Goal: Task Accomplishment & Management: Complete application form

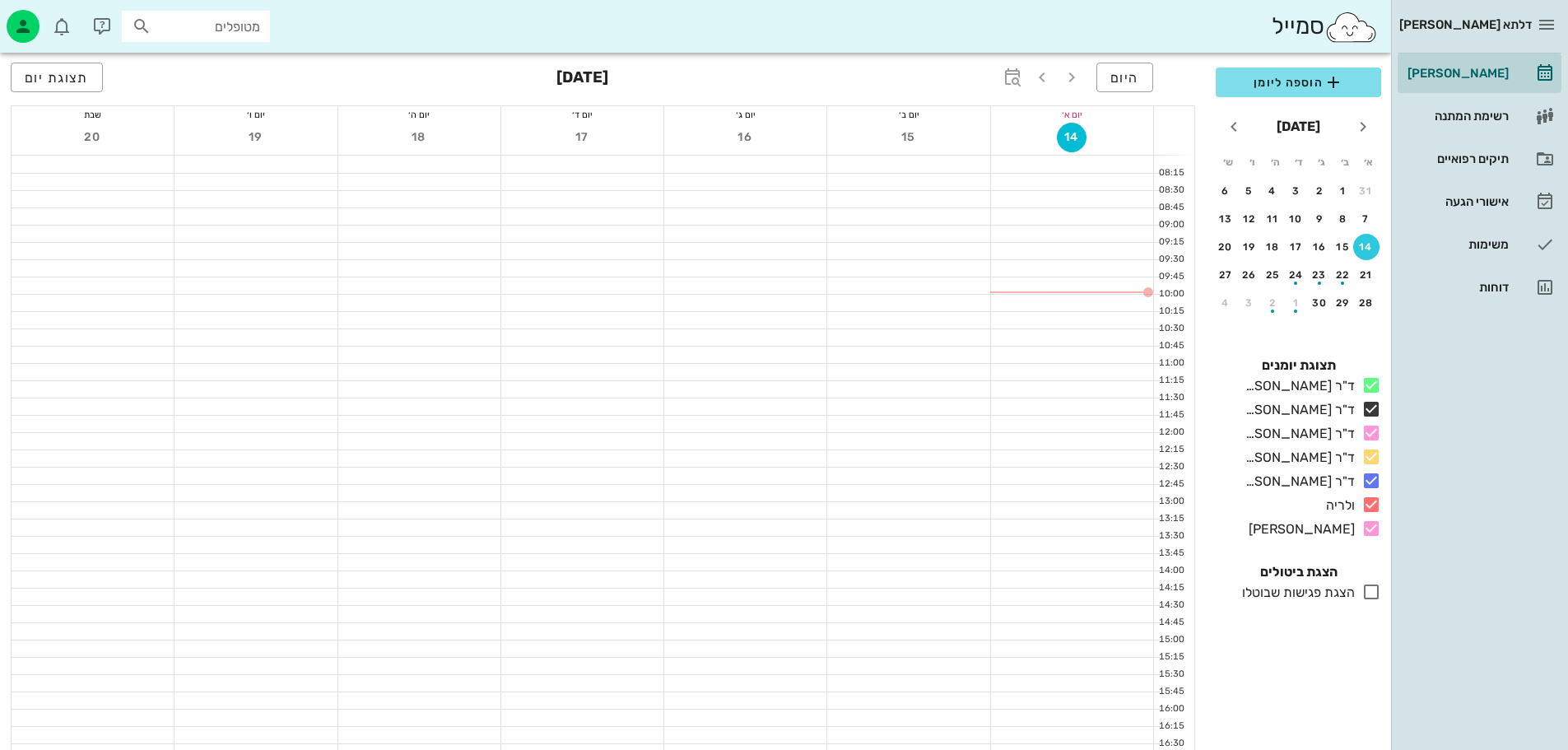
click at [1065, 314] on div at bounding box center [1072, 320] width 162 height 17
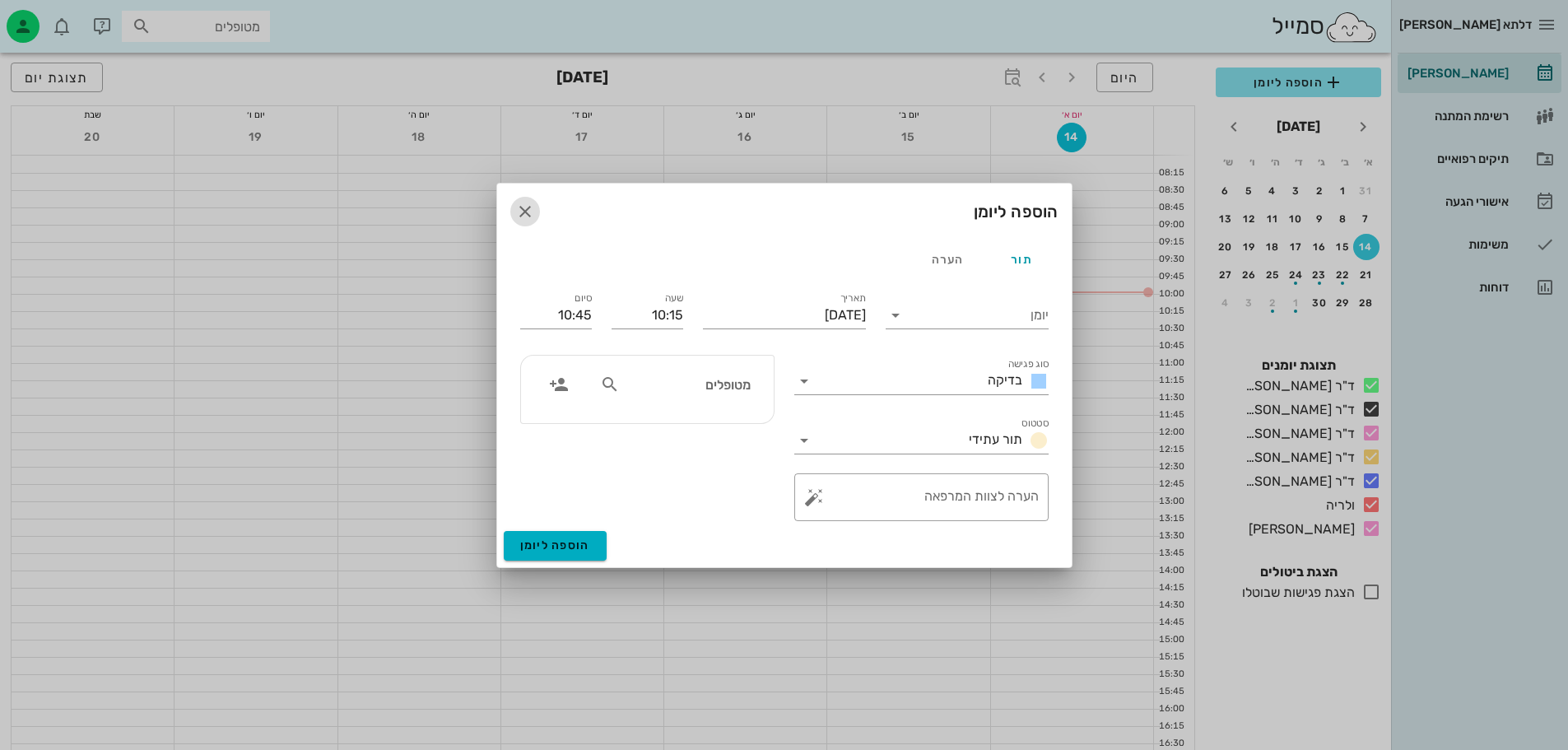
click at [522, 202] on icon "button" at bounding box center [525, 211] width 20 height 20
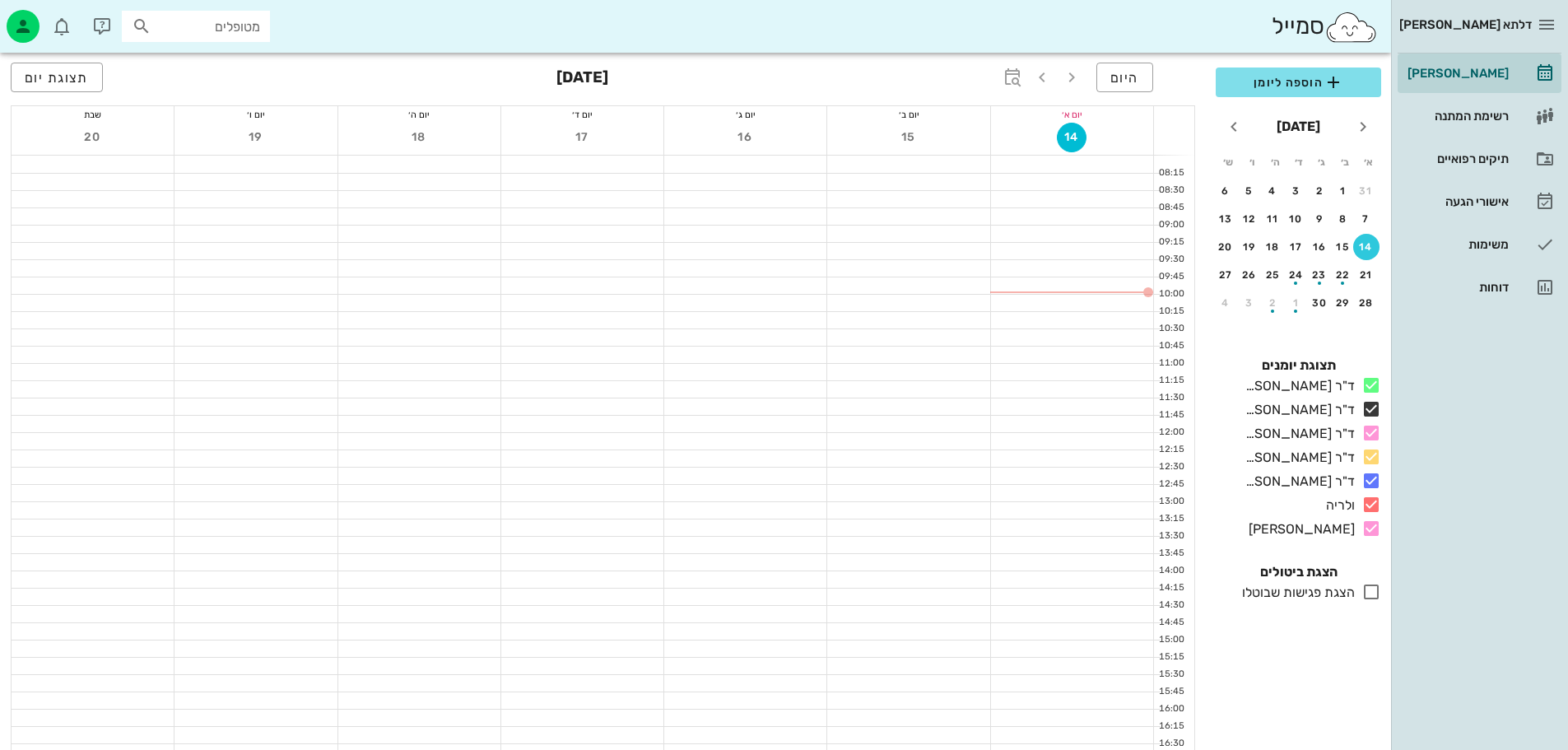
scroll to position [83, 0]
click at [1021, 259] on div at bounding box center [1072, 255] width 162 height 17
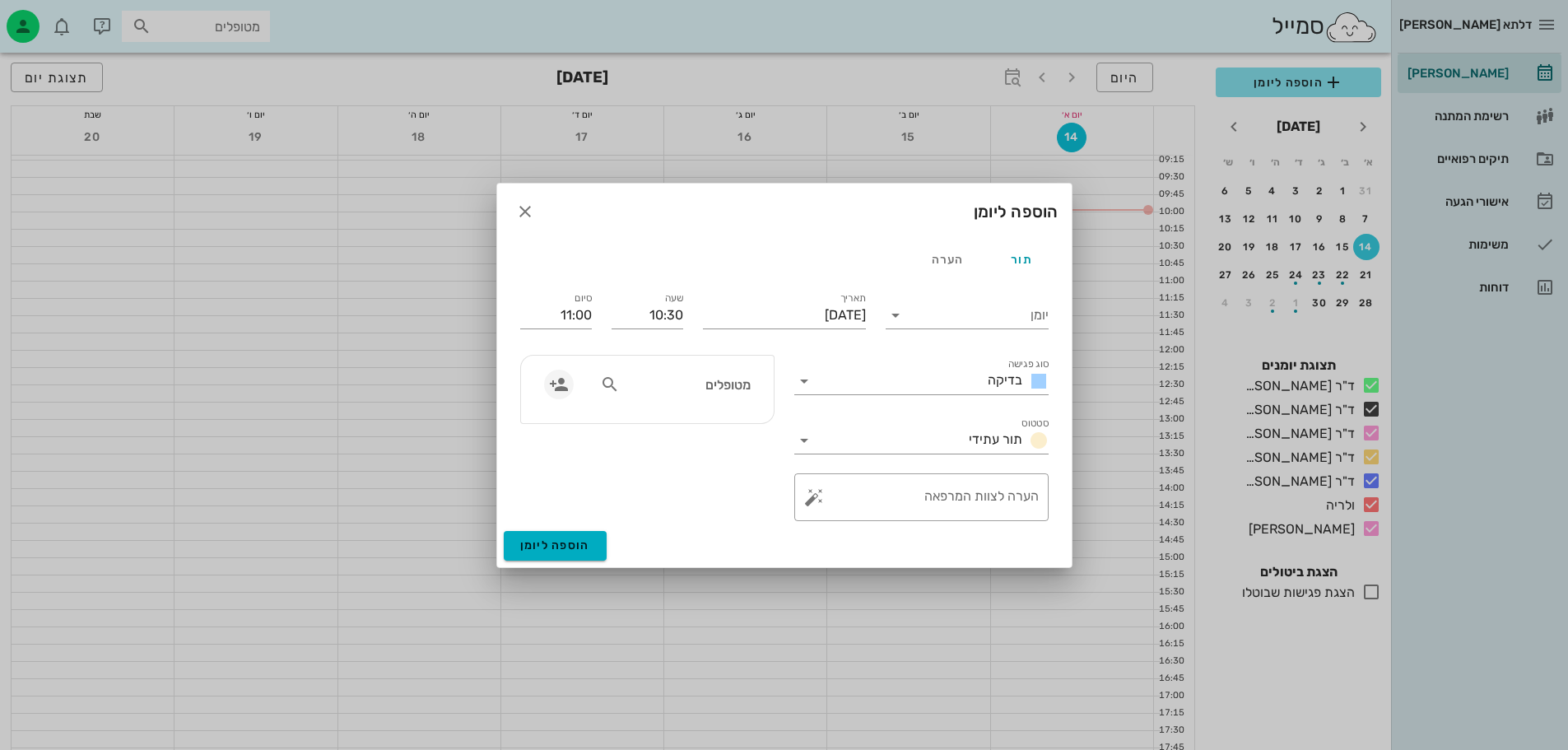
drag, startPoint x: 574, startPoint y: 395, endPoint x: 564, endPoint y: 395, distance: 10.0
click at [573, 395] on div at bounding box center [562, 390] width 57 height 40
click at [560, 392] on icon "button" at bounding box center [559, 385] width 20 height 20
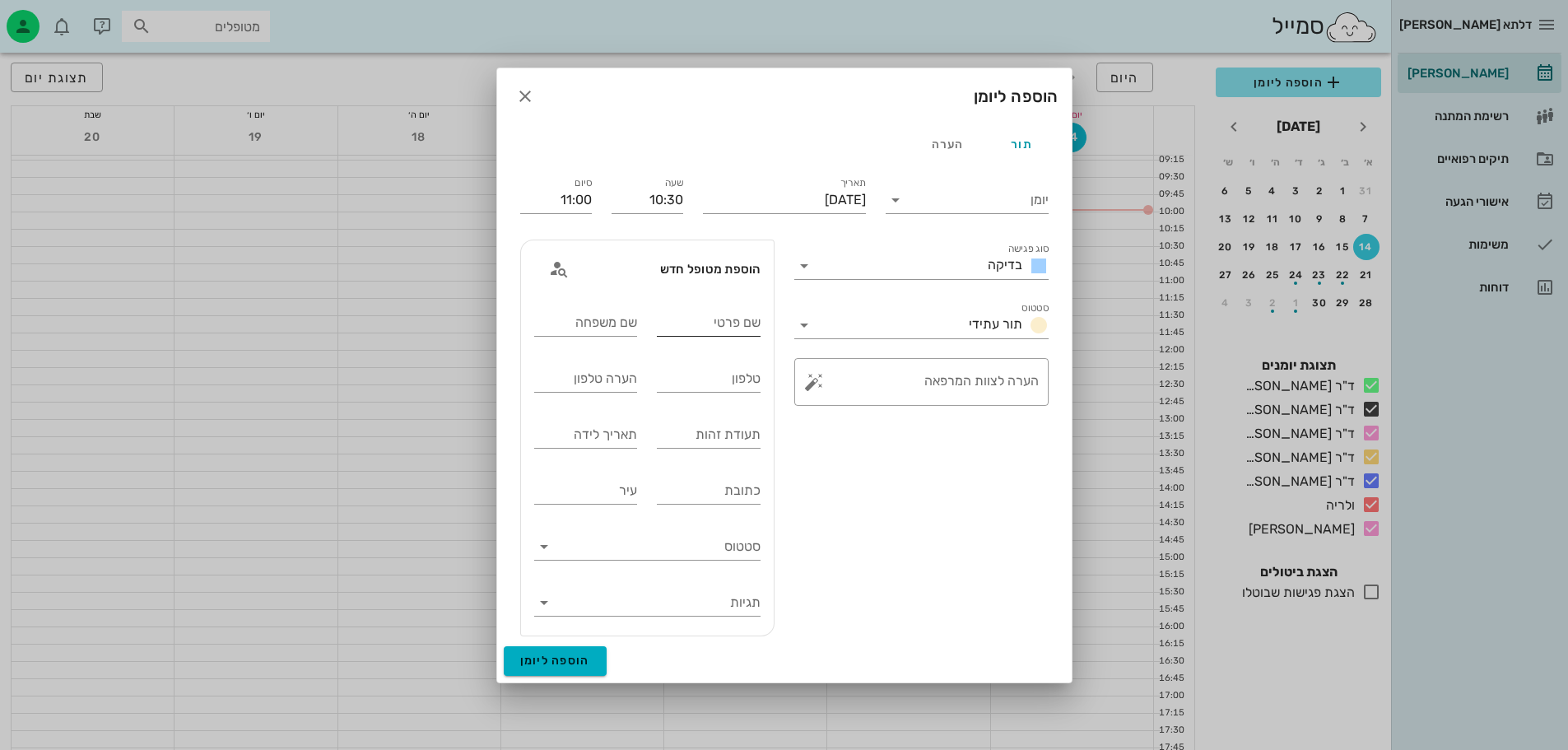
click at [725, 319] on div "שם פרטי" at bounding box center [709, 322] width 104 height 26
click at [693, 330] on input "רונ ה" at bounding box center [709, 322] width 104 height 26
type input "רונה"
click at [603, 325] on input "שם משפחה" at bounding box center [586, 322] width 104 height 26
type input "גבריאל"
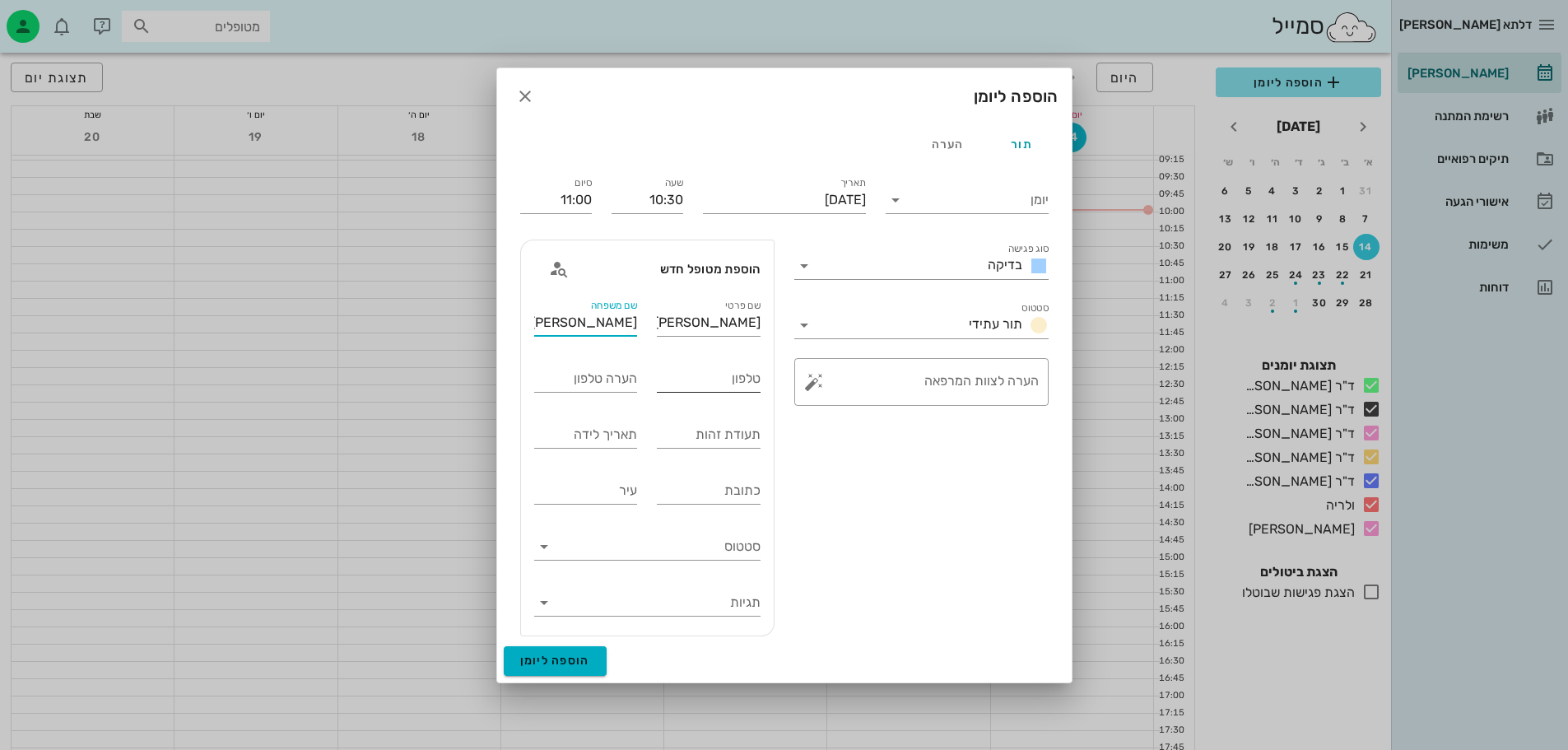
click at [706, 376] on input "טלפון" at bounding box center [709, 379] width 104 height 26
type input "0546435248"
click at [621, 434] on input "תאריך לידה" at bounding box center [586, 435] width 104 height 26
type input "10/10/1994"
drag, startPoint x: 734, startPoint y: 432, endPoint x: 747, endPoint y: 439, distance: 14.8
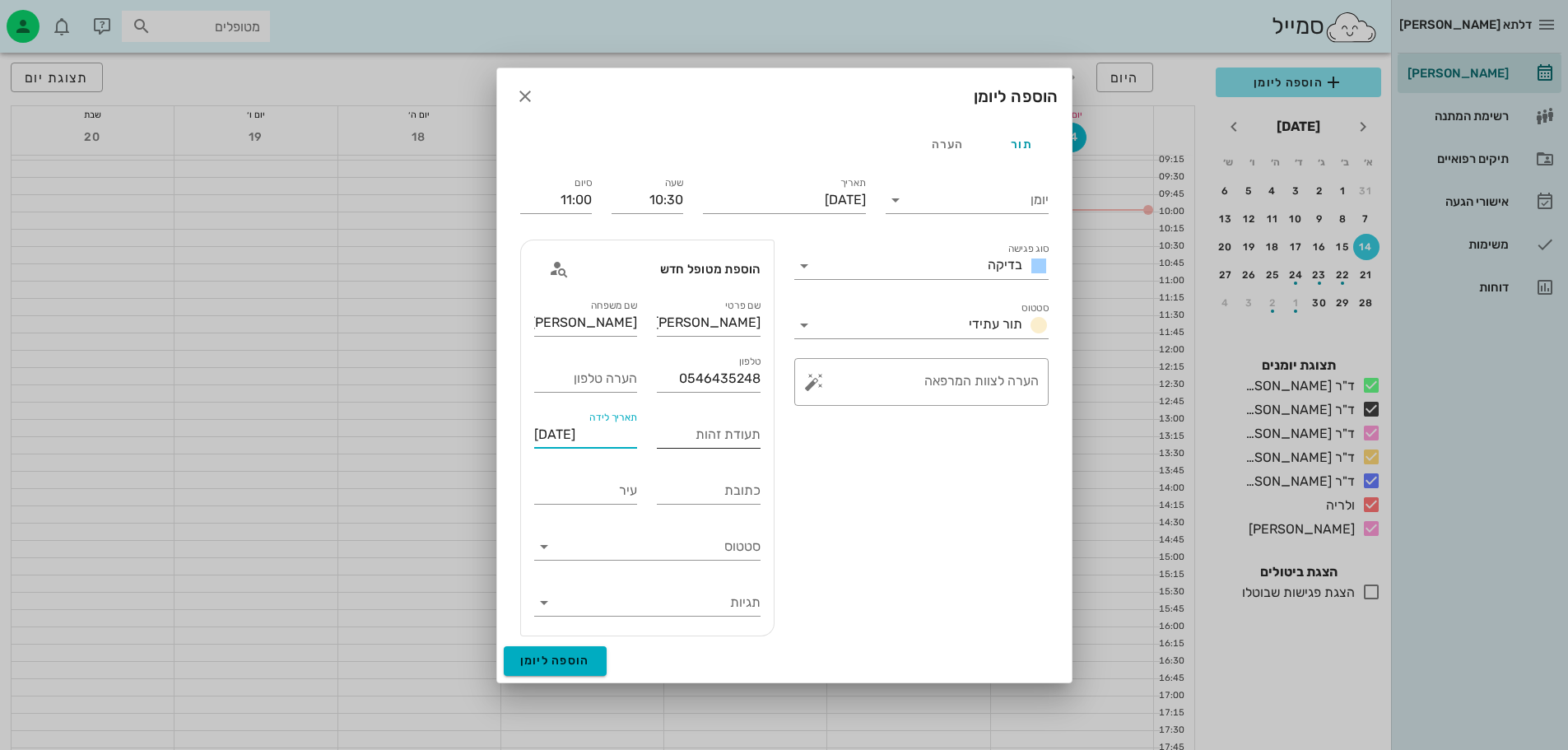
click at [734, 431] on div "תעודת זהות" at bounding box center [709, 435] width 104 height 26
type input "205628969"
click at [724, 491] on input "כתובת" at bounding box center [709, 491] width 104 height 26
type input "ש"
type input "כפר יונה"
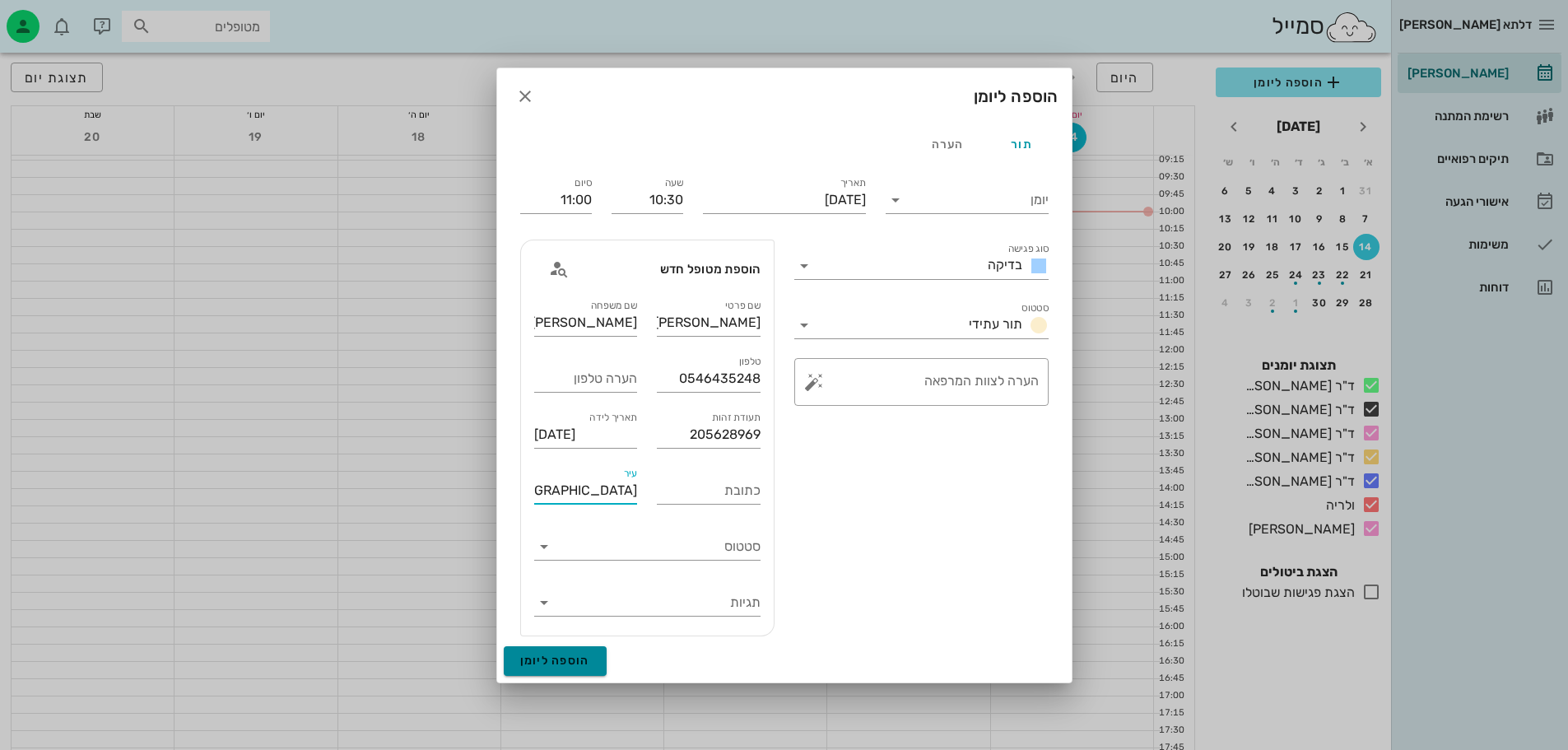
click at [584, 667] on span "הוספה ליומן" at bounding box center [555, 661] width 70 height 14
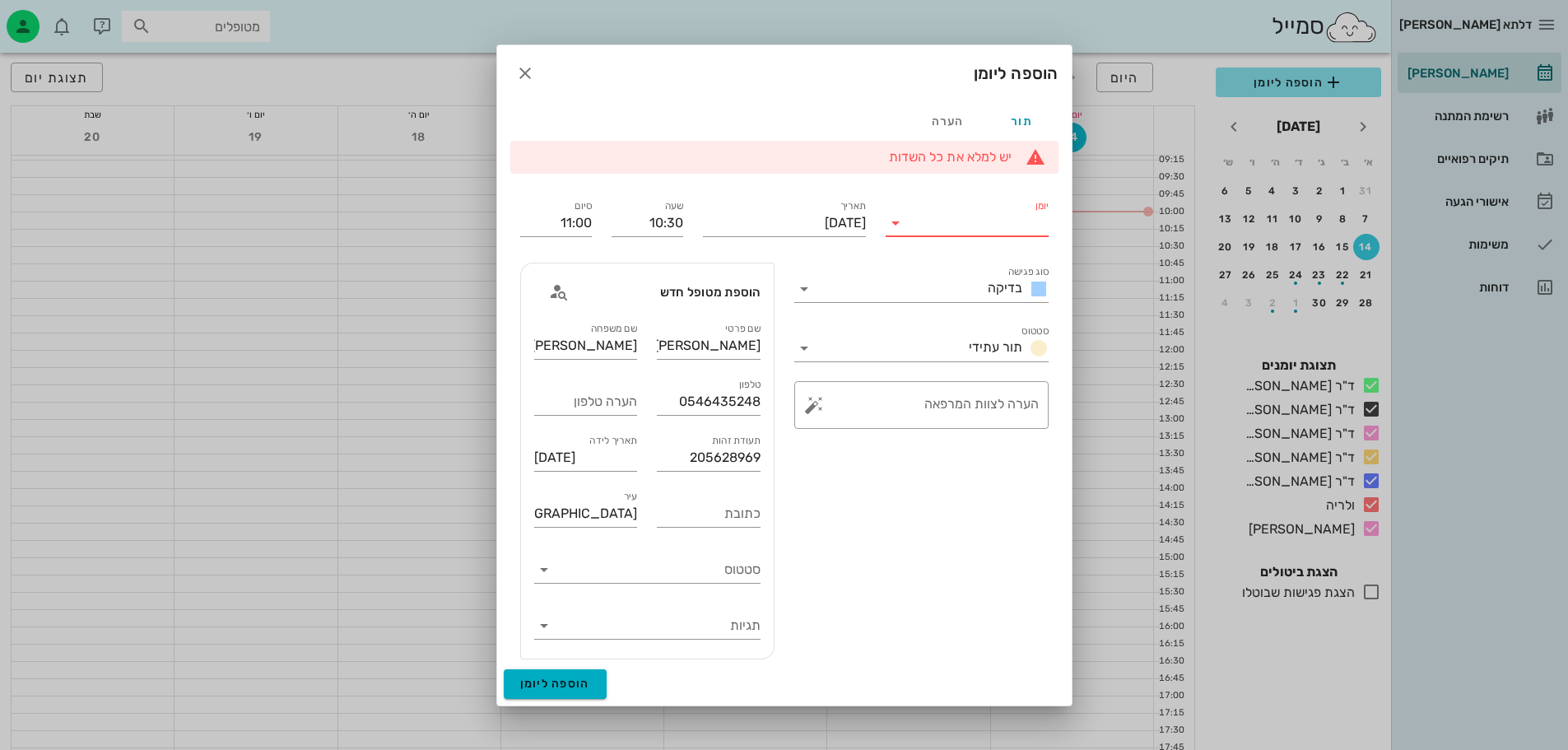
click at [921, 225] on input "יומן" at bounding box center [979, 223] width 140 height 26
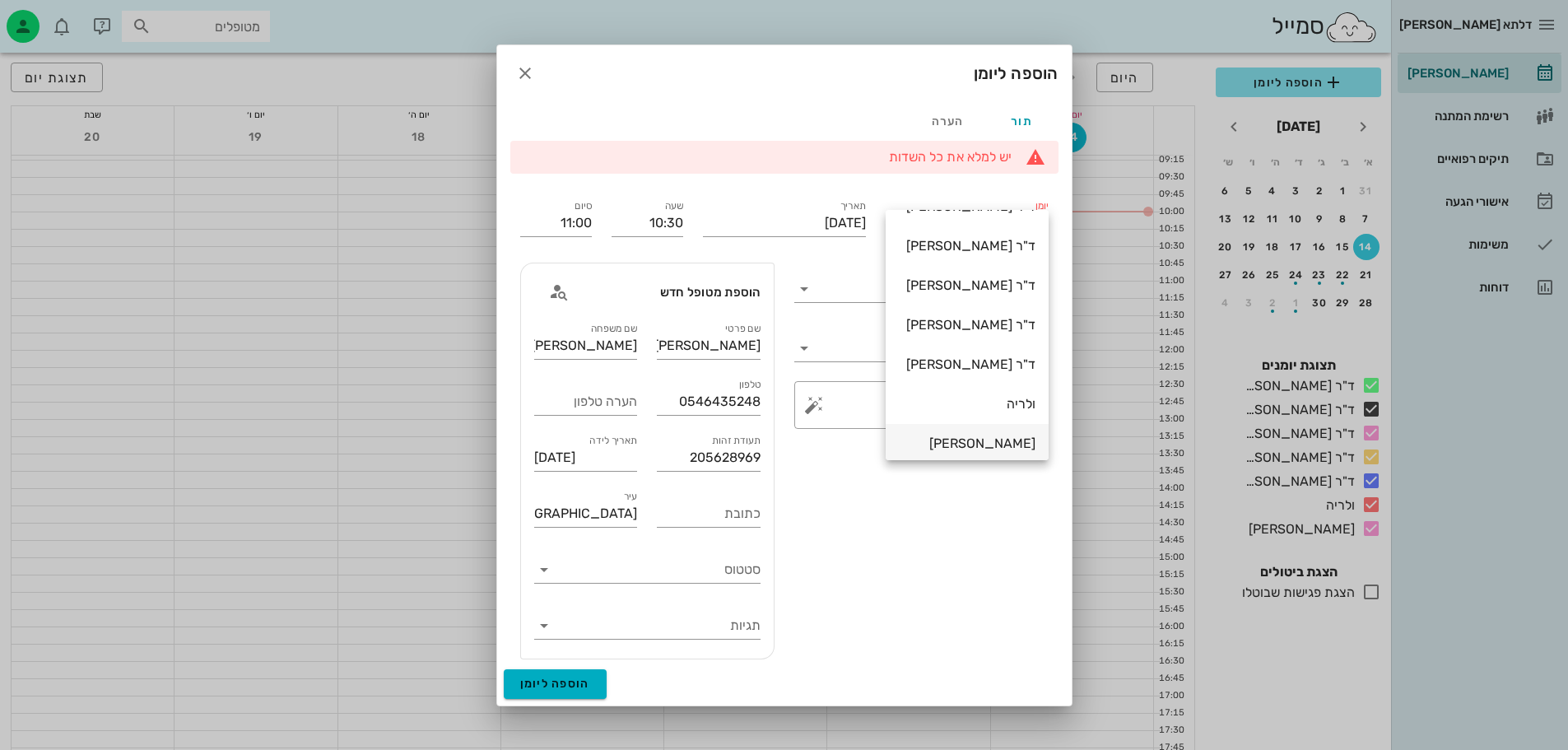
scroll to position [40, 0]
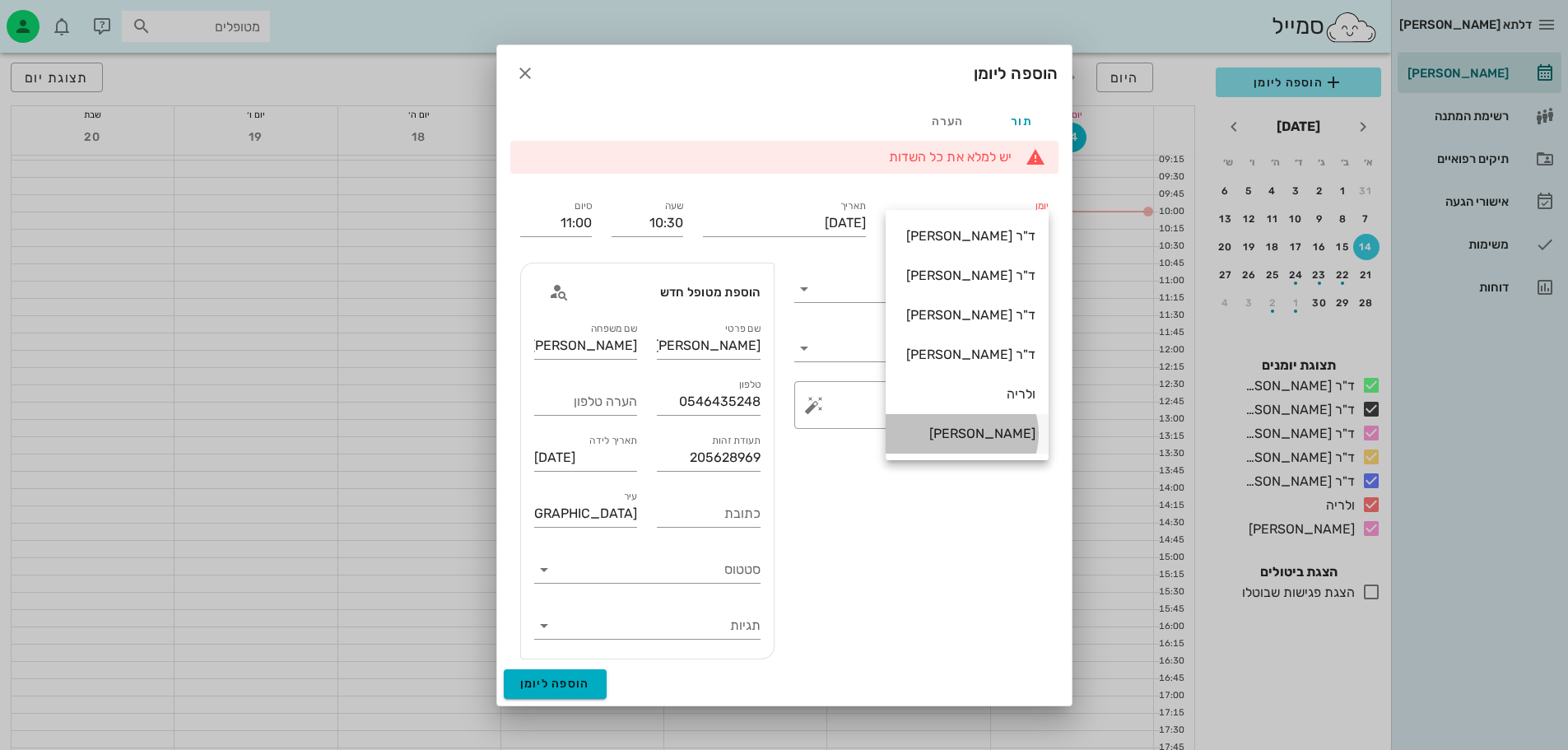
click at [997, 435] on div "[PERSON_NAME]" at bounding box center [967, 434] width 137 height 16
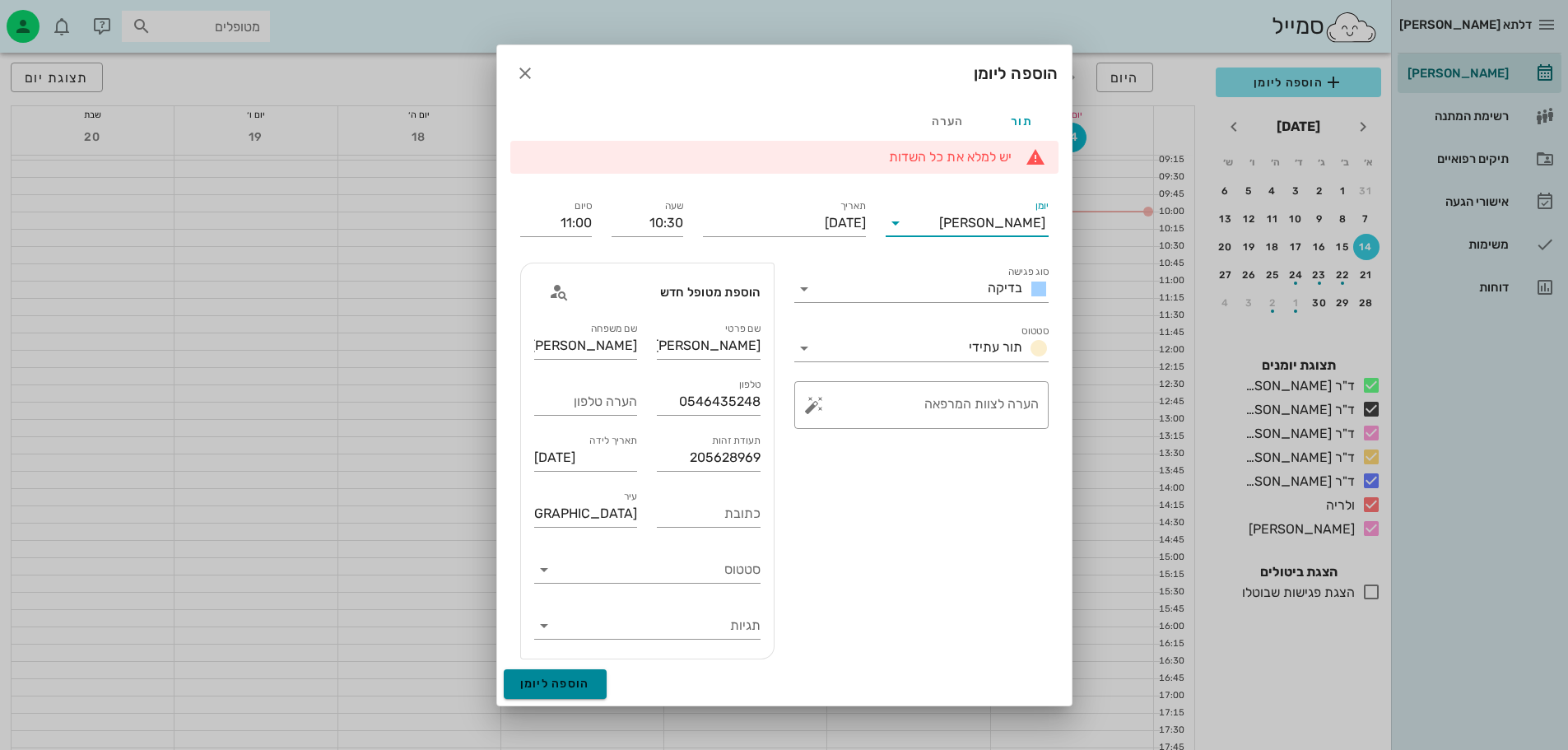
click at [557, 686] on span "הוספה ליומן" at bounding box center [555, 684] width 70 height 14
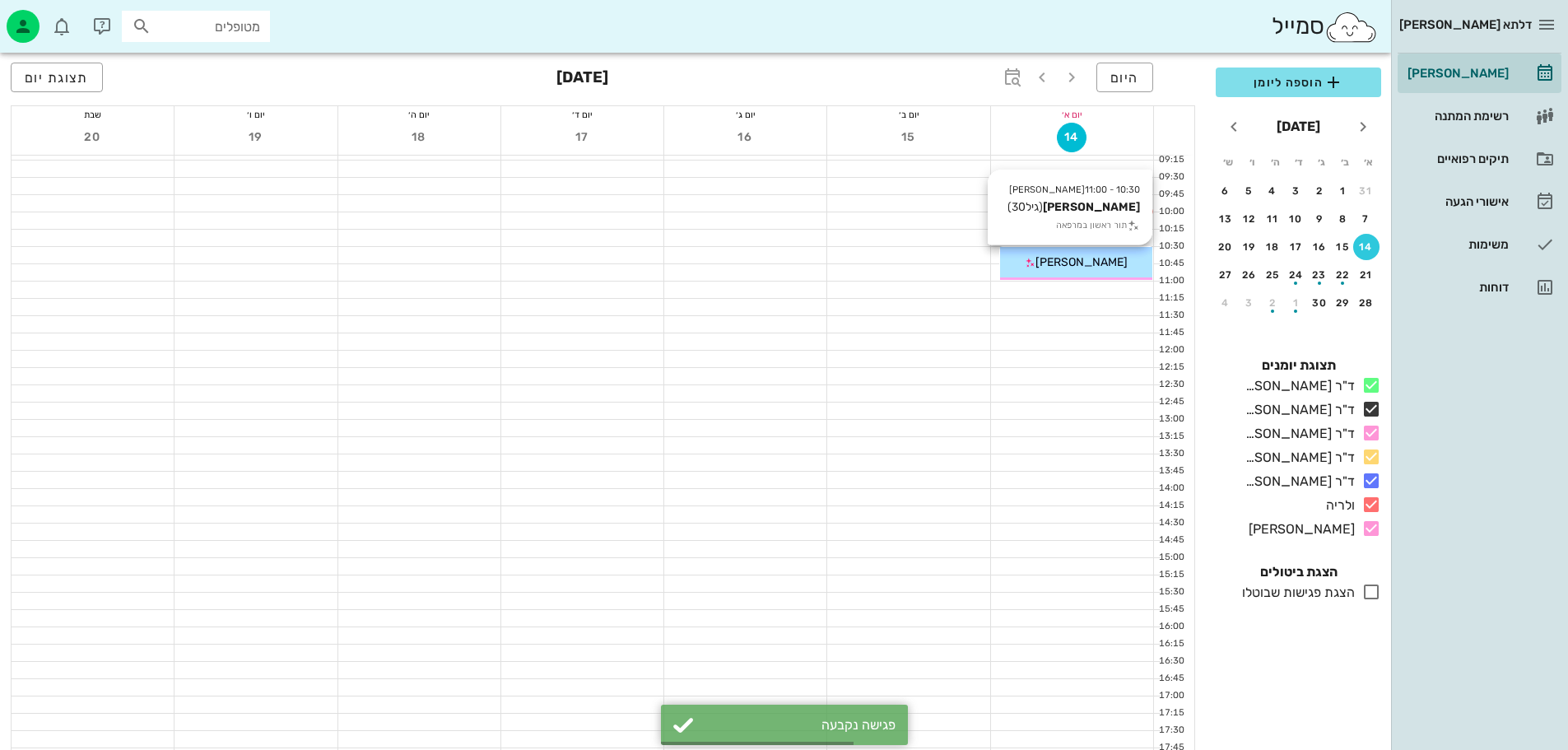
click at [1068, 259] on span "[PERSON_NAME]" at bounding box center [1082, 262] width 92 height 14
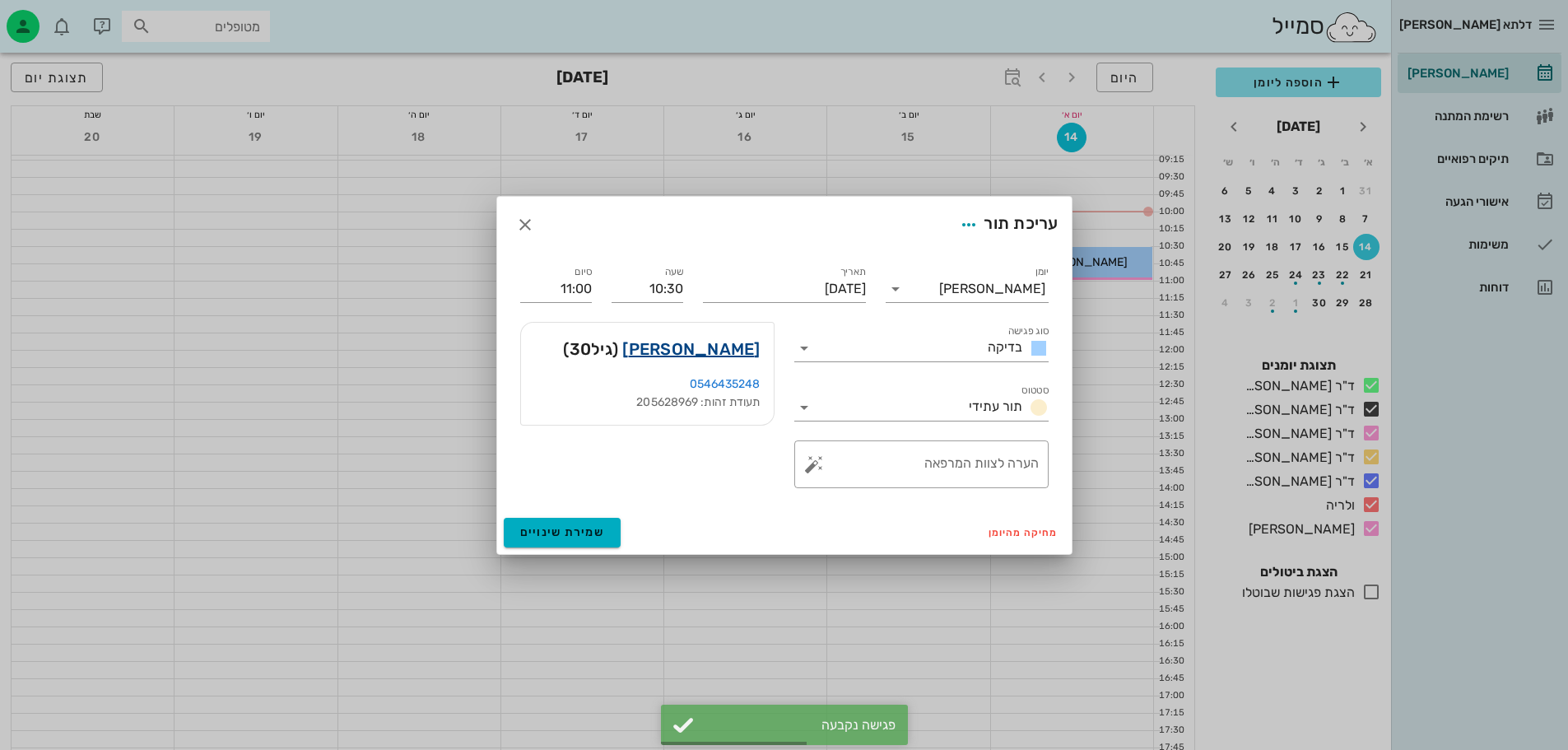
click at [735, 355] on link "רונה גבריאל" at bounding box center [691, 349] width 138 height 26
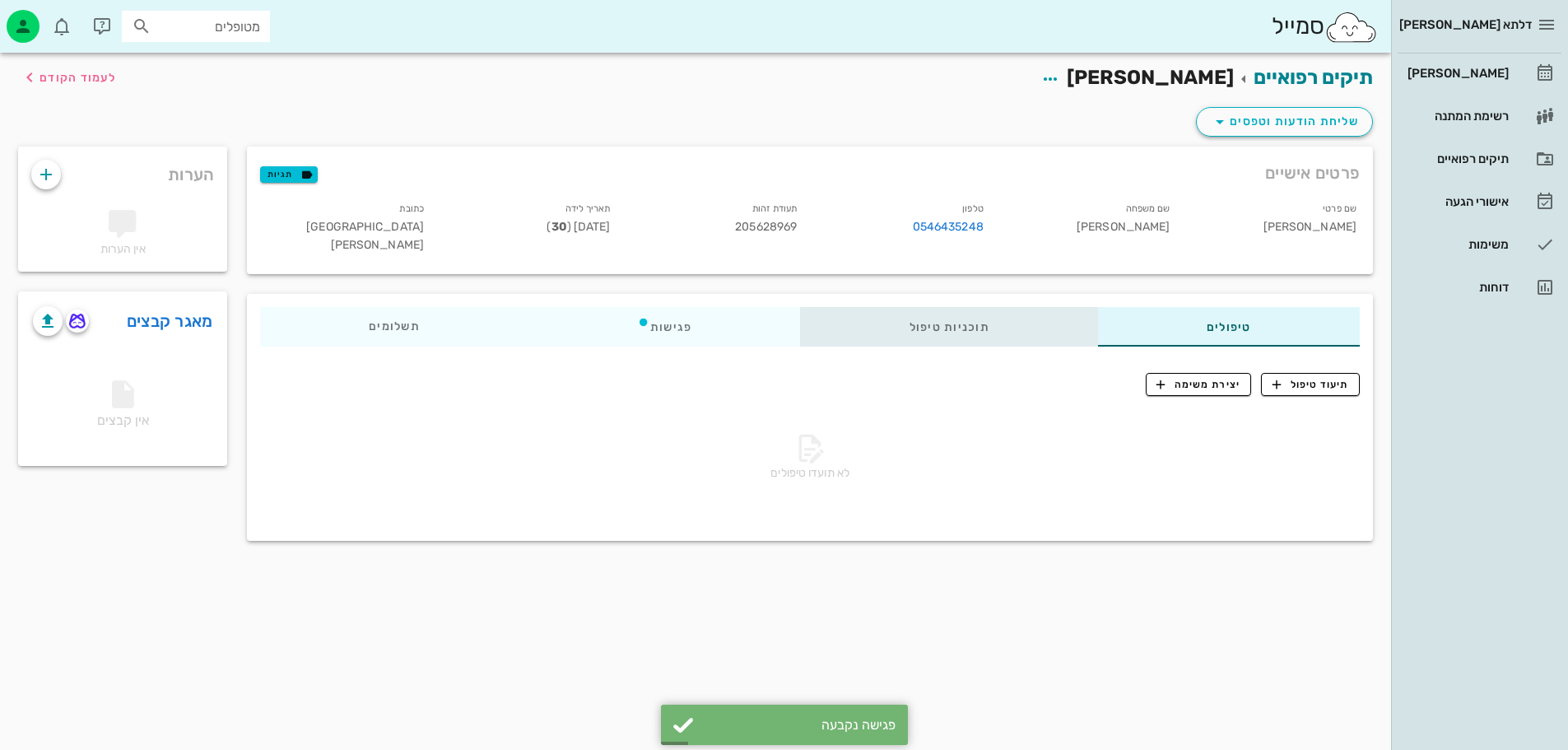
click at [941, 322] on div "תוכניות טיפול" at bounding box center [949, 327] width 297 height 40
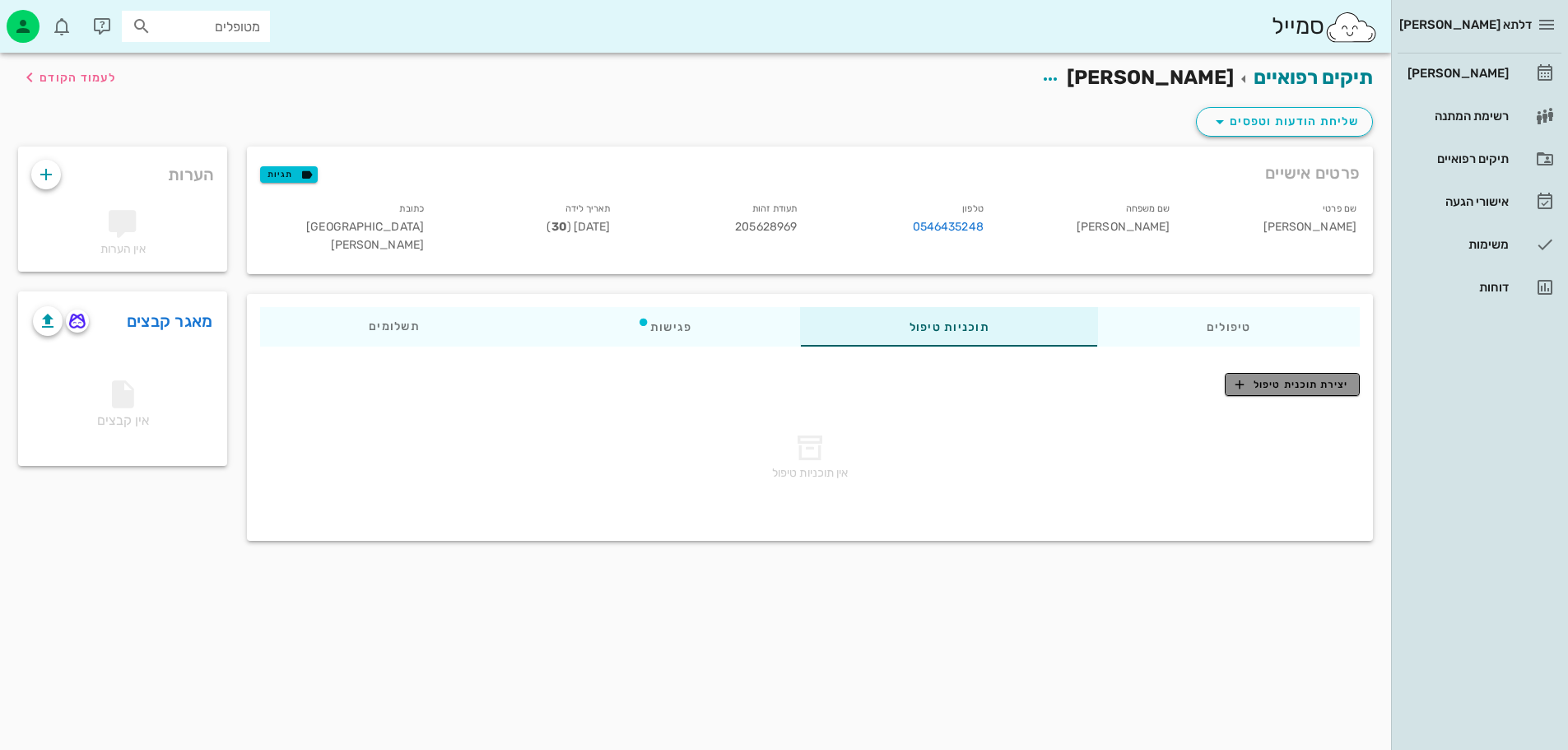
click at [1282, 377] on span "יצירת תוכנית טיפול" at bounding box center [1291, 384] width 113 height 15
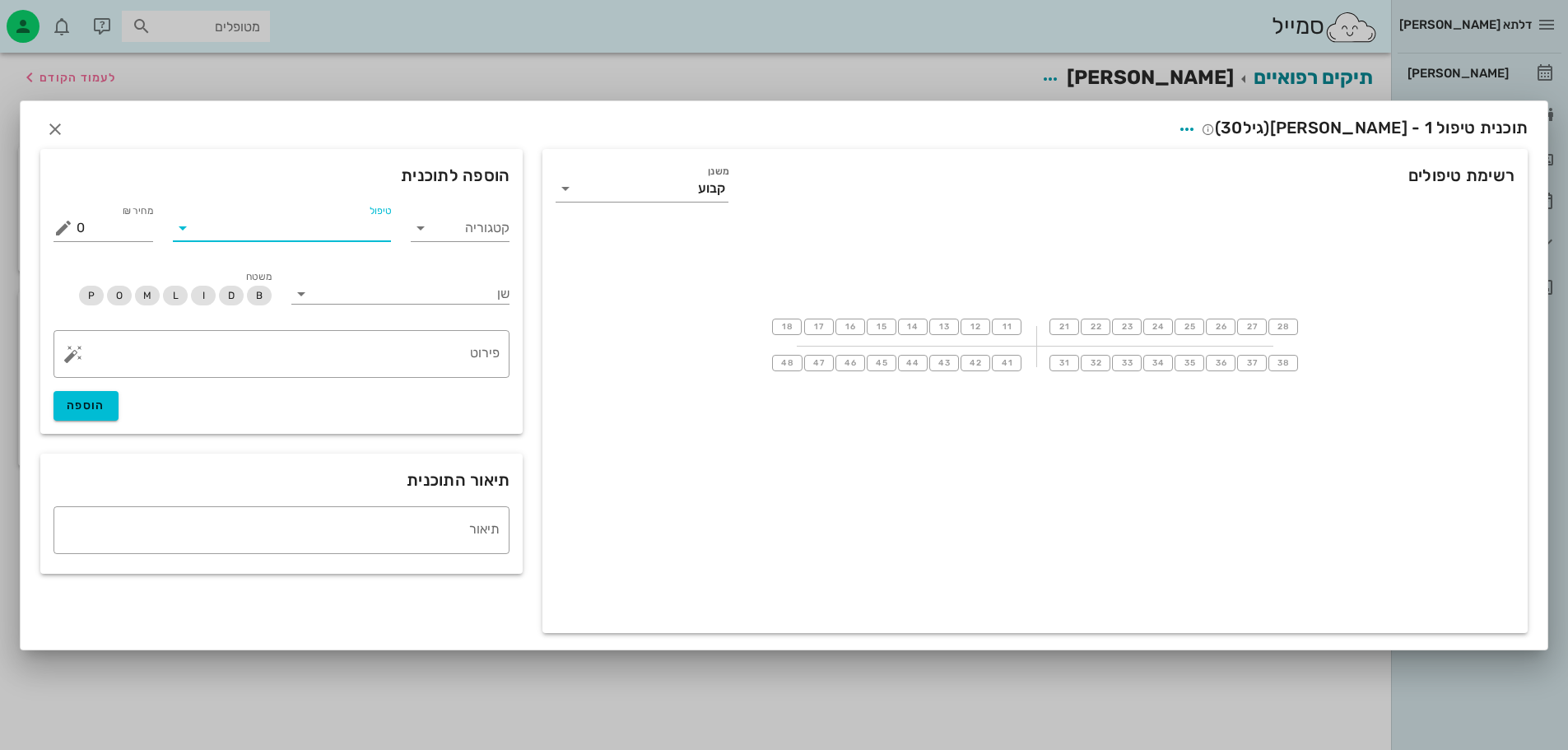
click at [359, 219] on input "טיפול" at bounding box center [294, 228] width 195 height 26
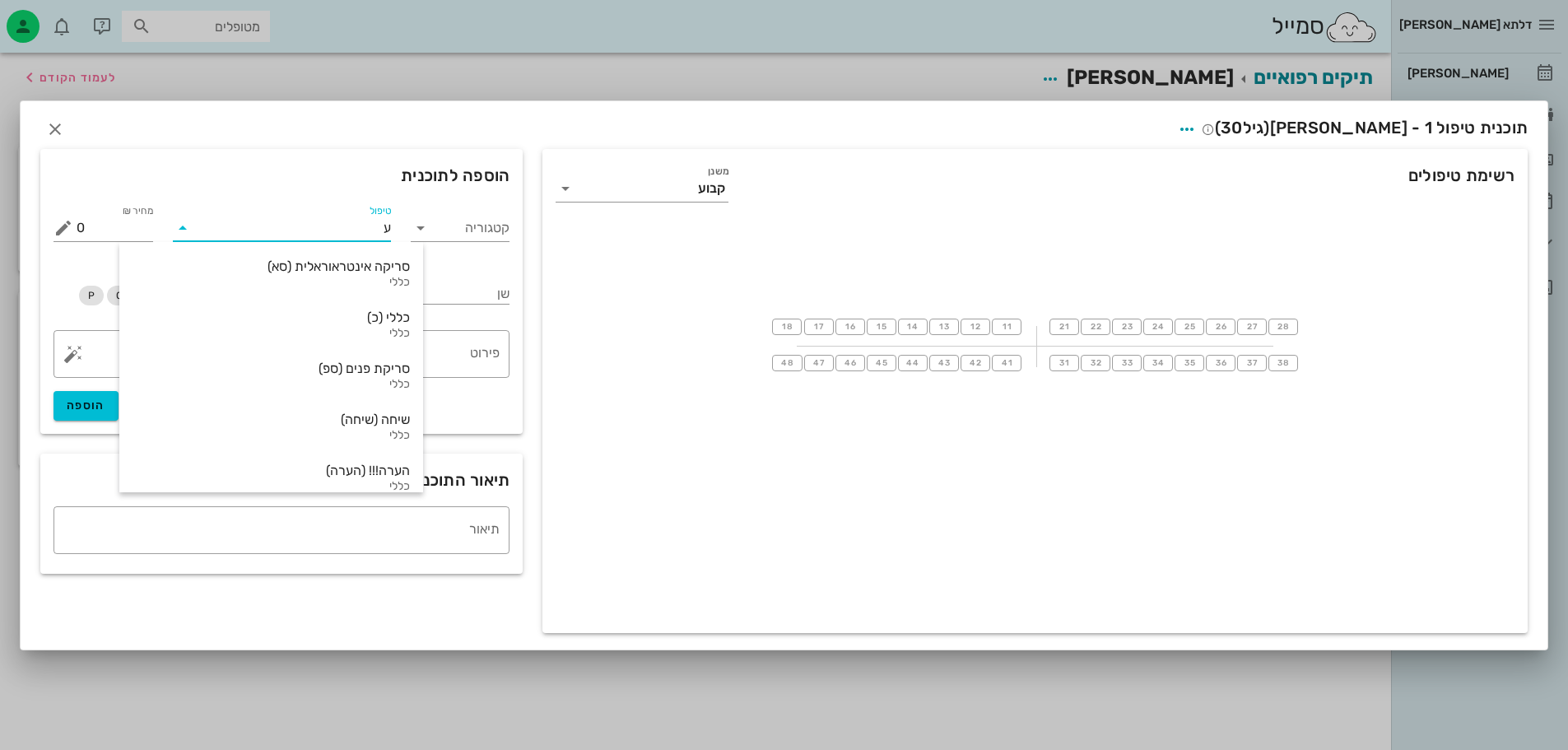
type input "עק"
click at [314, 269] on div "עקירת שן בינה כלואה (עשבכ)" at bounding box center [308, 266] width 278 height 16
type input "1500"
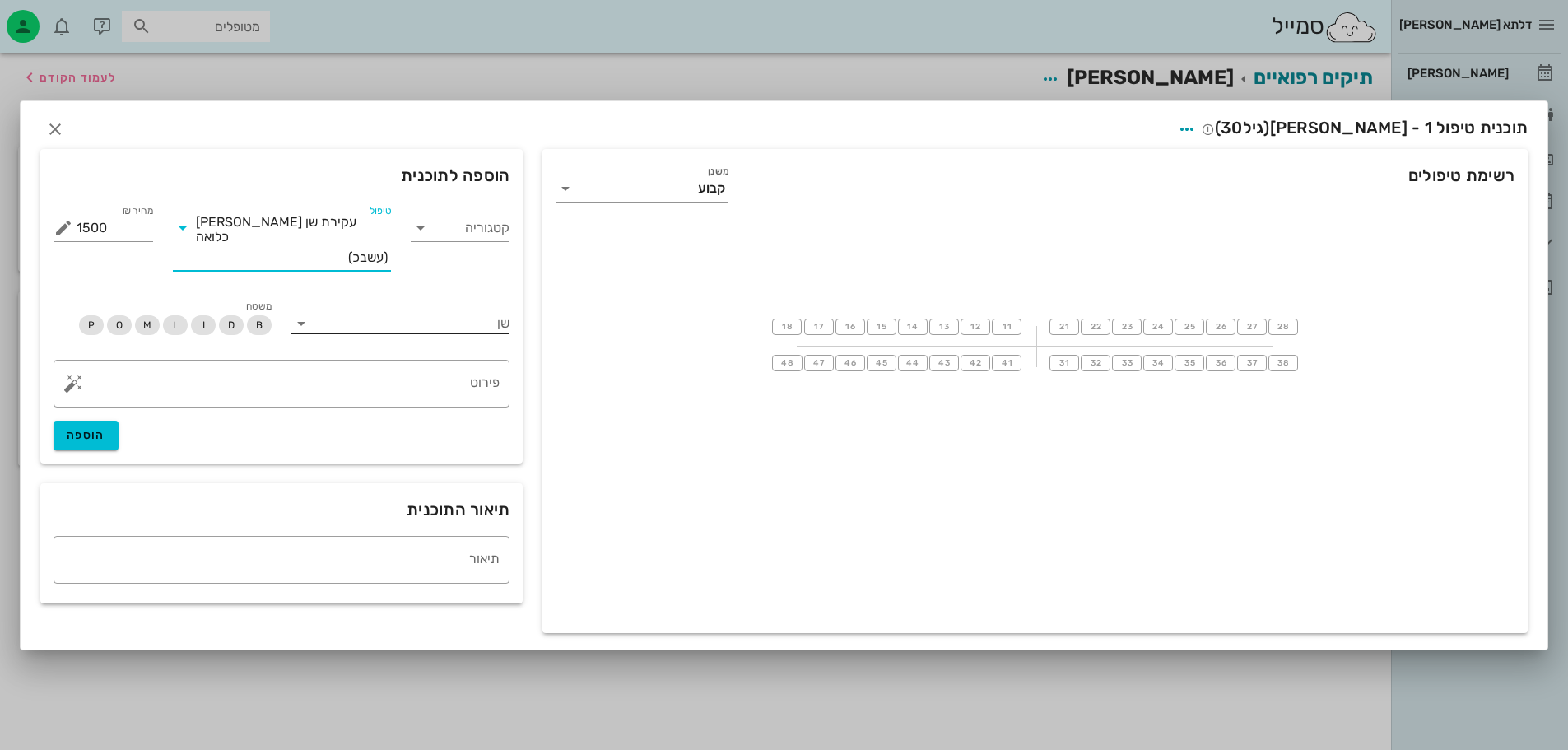
click at [422, 311] on div at bounding box center [412, 321] width 195 height 21
type input "1"
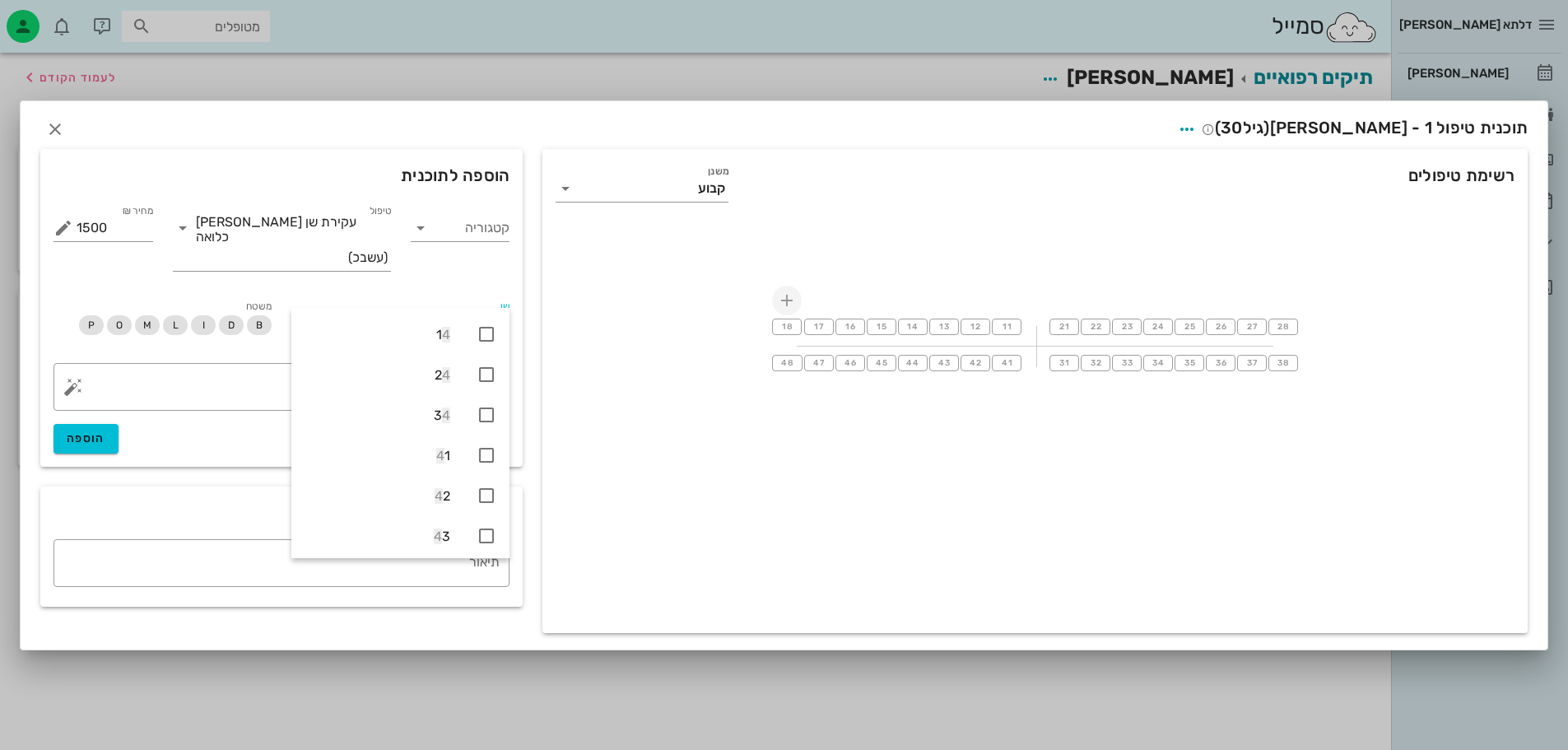
type input "48"
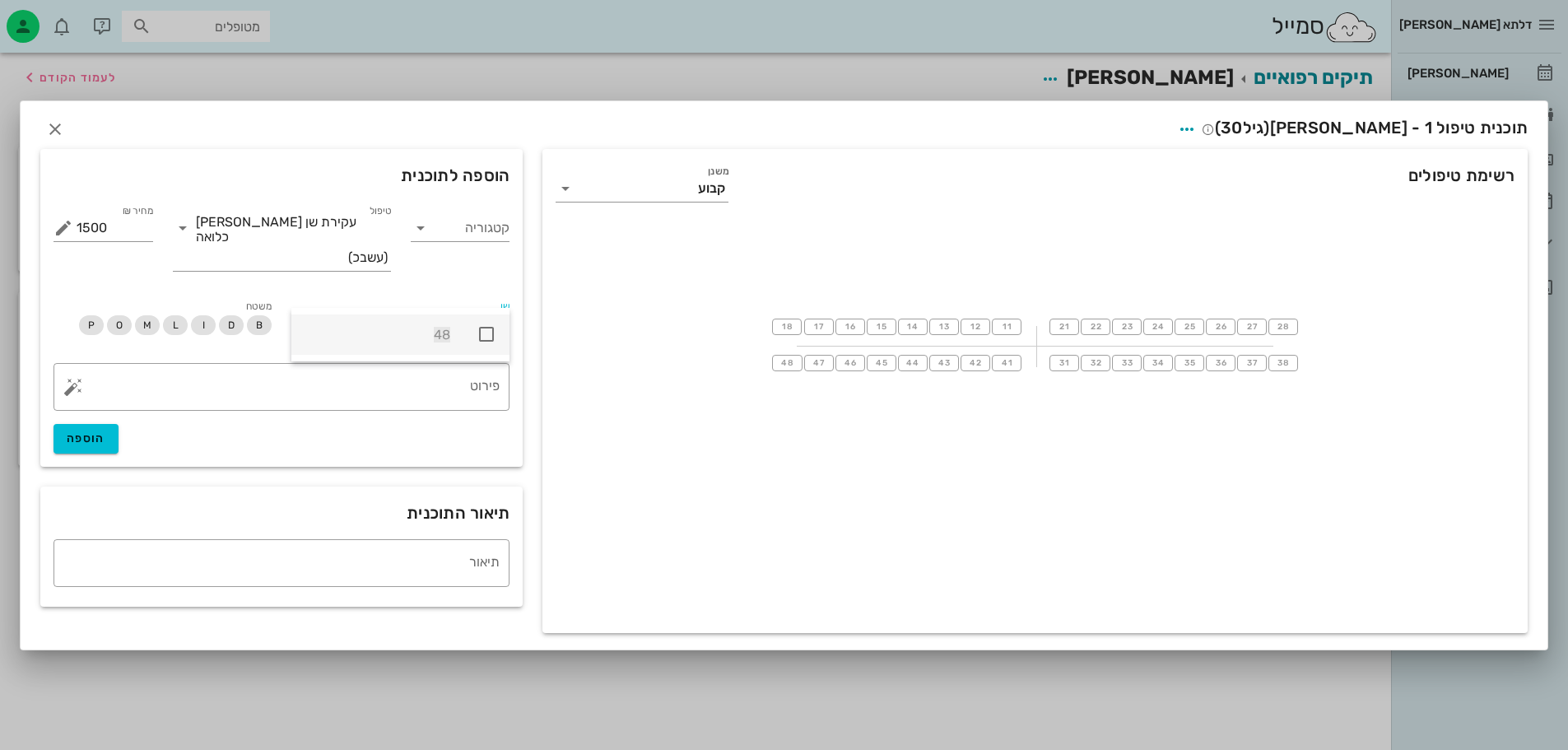
click at [481, 329] on icon at bounding box center [486, 334] width 20 height 20
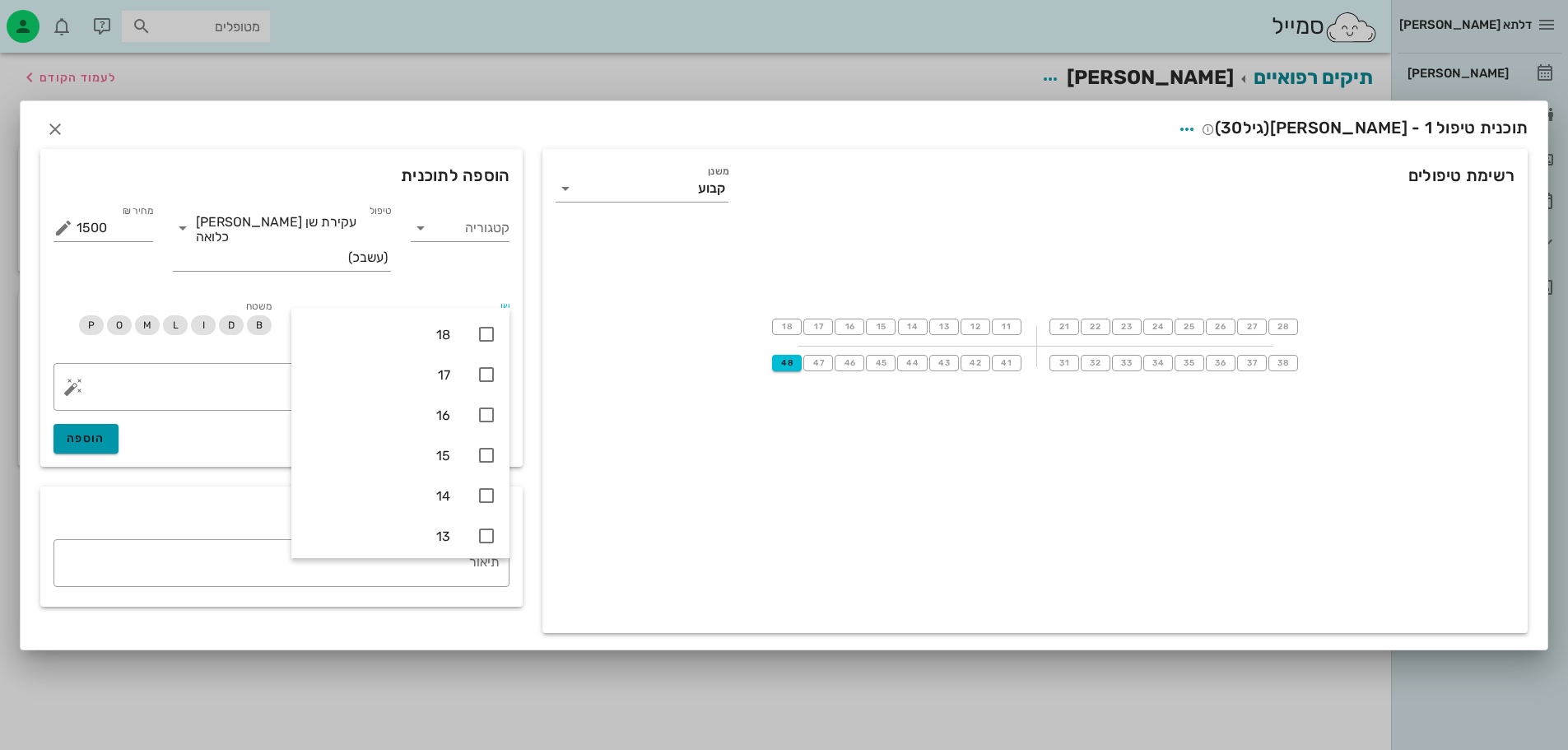
click at [108, 424] on button "הוספה" at bounding box center [86, 439] width 65 height 30
type input "0"
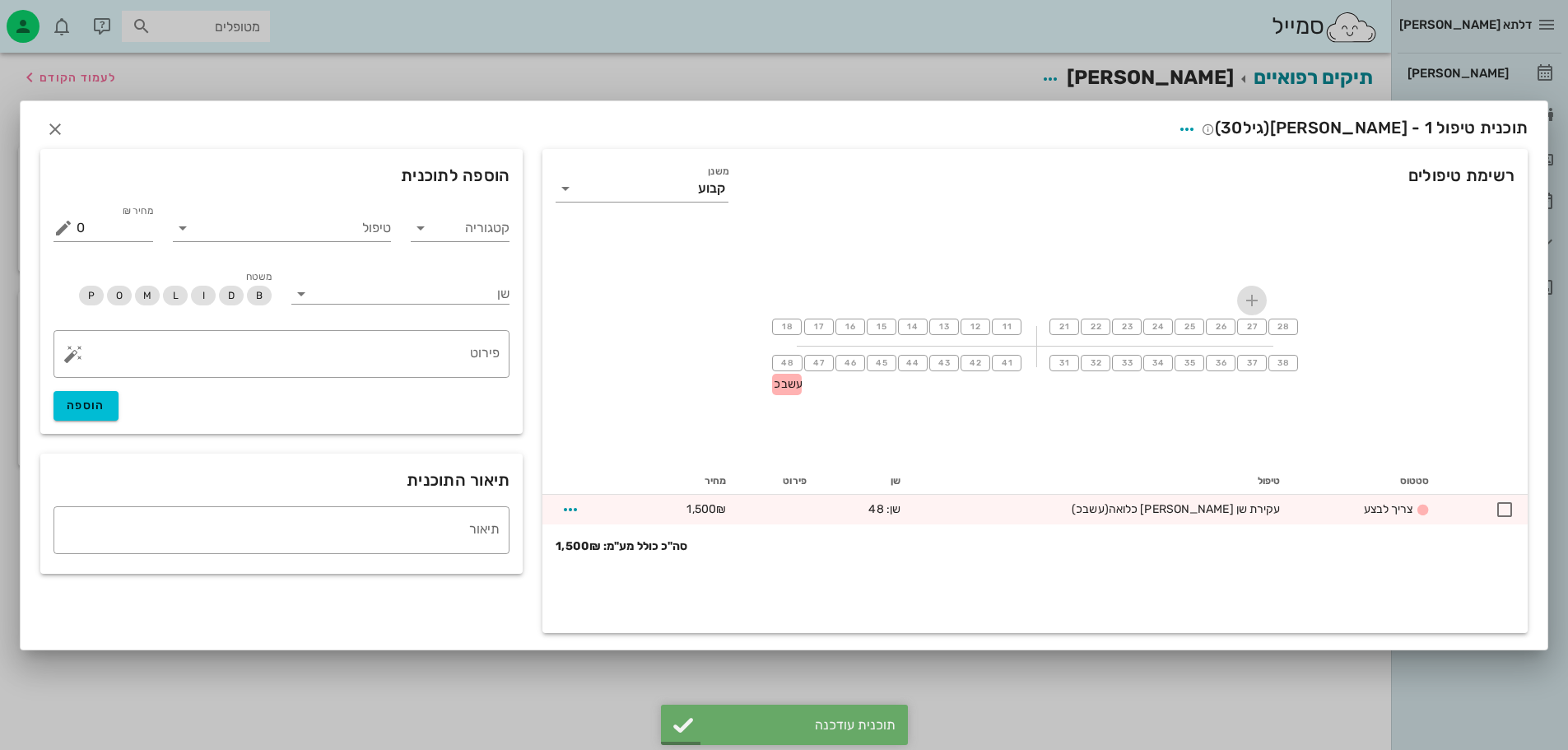
click at [1250, 298] on icon "button" at bounding box center [1252, 300] width 20 height 20
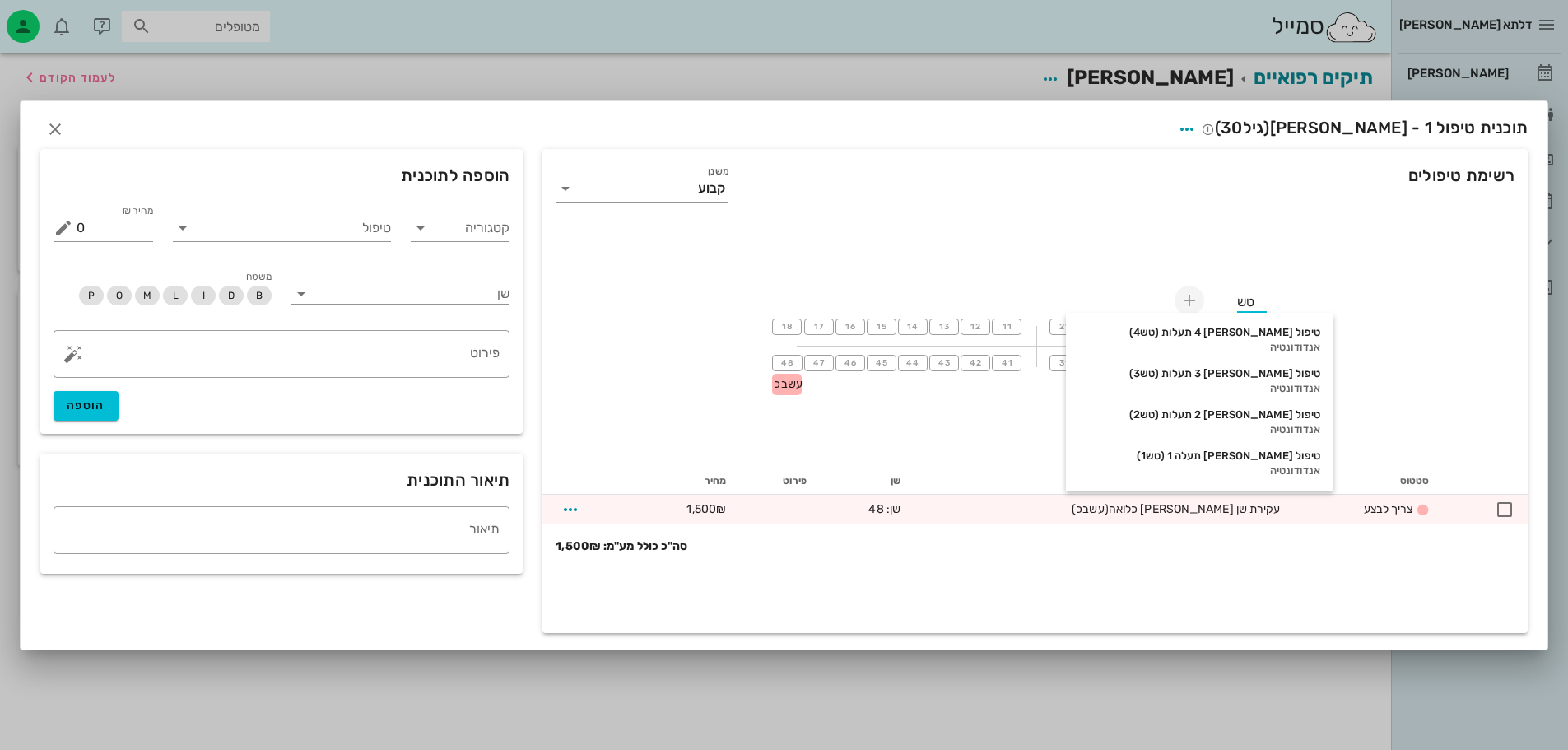
type input "טש3"
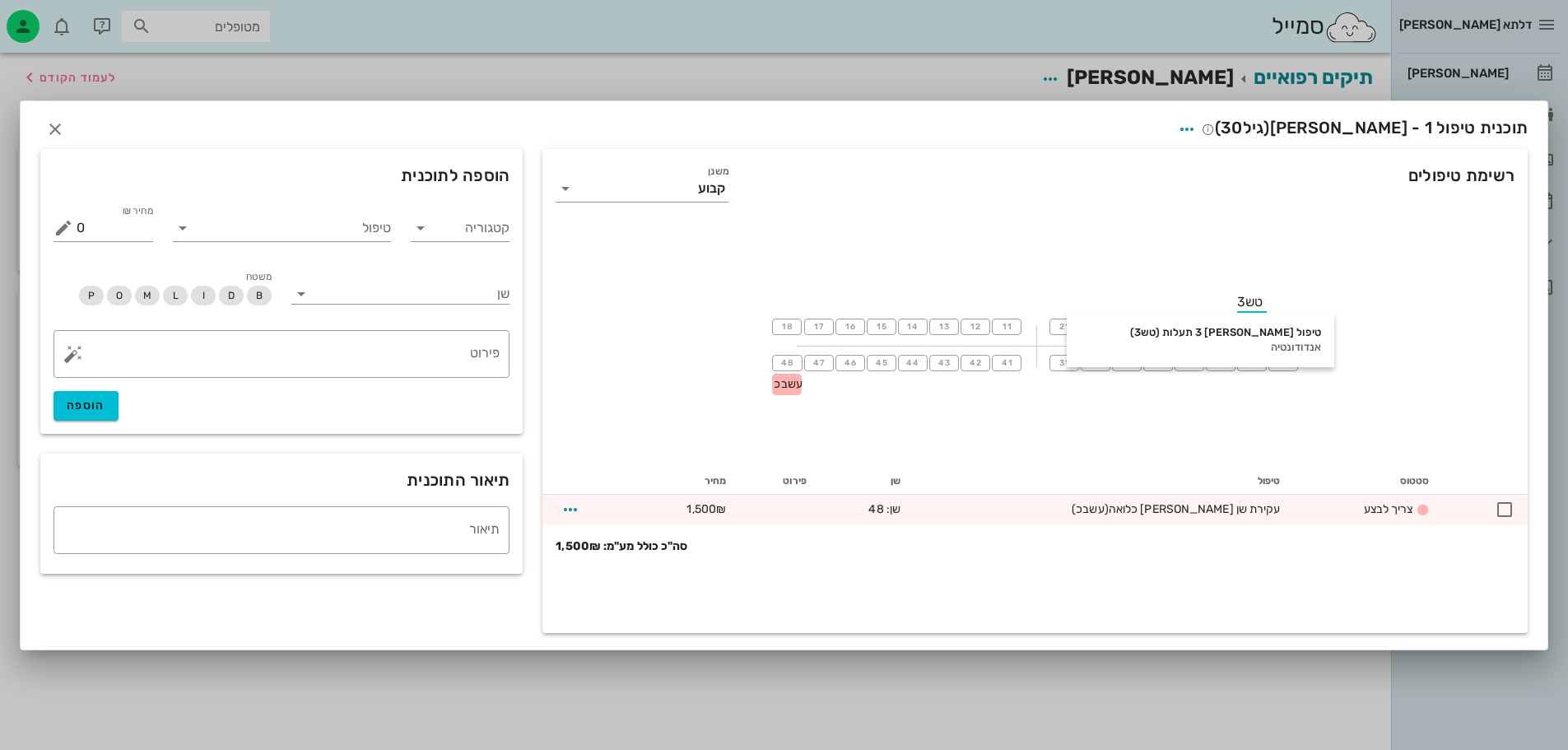
click at [1121, 264] on div "18 17 16 15 14 13 12 11 21 22 23 24 25 26 27 טש3 28 48 עשבכ 47 46 45 44 43 42 4…" at bounding box center [1035, 345] width 985 height 247
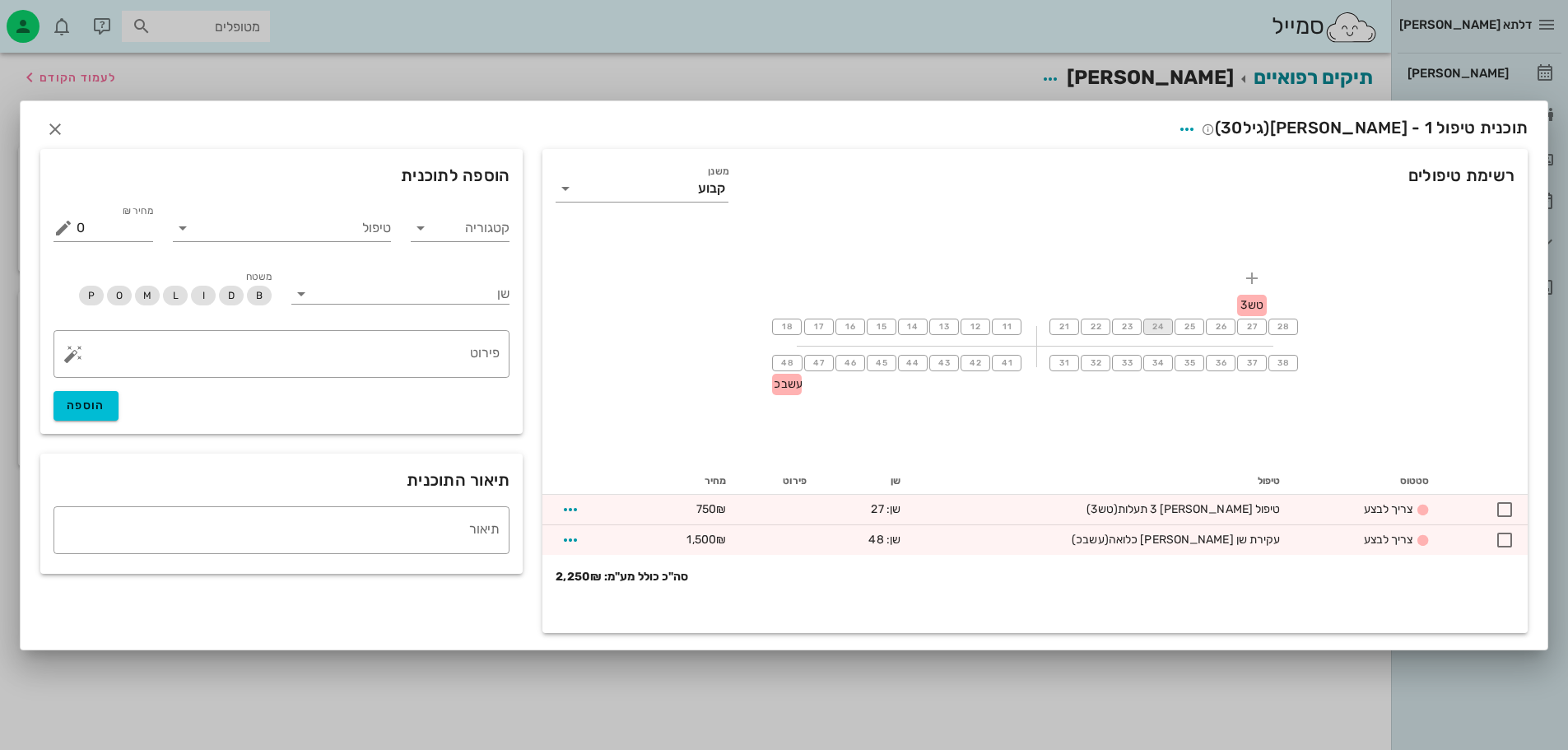
click at [1162, 332] on button "24" at bounding box center [1158, 327] width 30 height 17
click at [1126, 328] on span "23" at bounding box center [1126, 327] width 13 height 10
click at [1066, 325] on span "21" at bounding box center [1064, 327] width 13 height 10
click at [1149, 367] on button "34" at bounding box center [1158, 363] width 30 height 17
click at [1124, 361] on span "33" at bounding box center [1126, 363] width 13 height 10
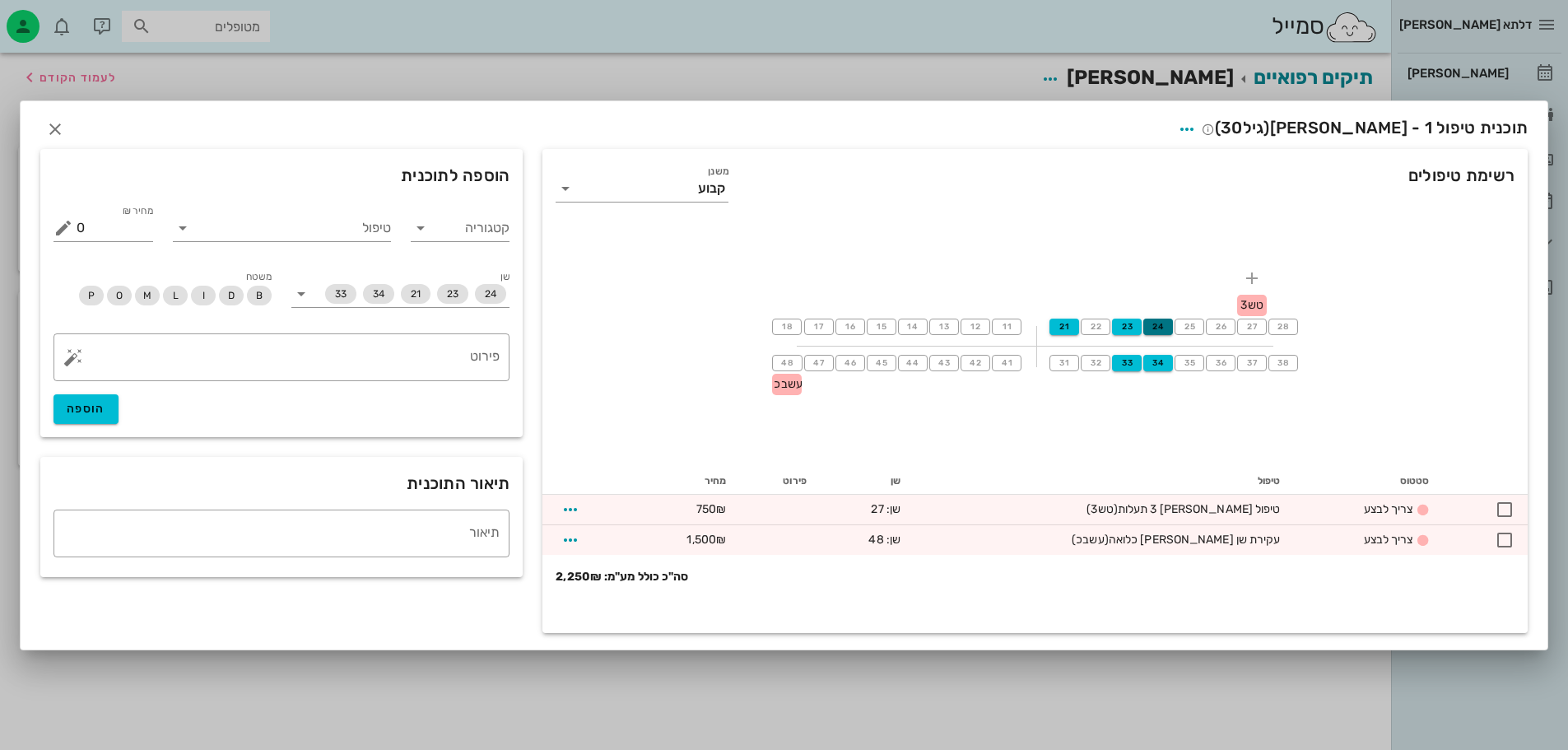
click at [1154, 322] on span "24" at bounding box center [1157, 327] width 15 height 10
click at [1154, 323] on span "24" at bounding box center [1157, 327] width 13 height 10
click at [352, 217] on input "טיפול" at bounding box center [294, 228] width 195 height 26
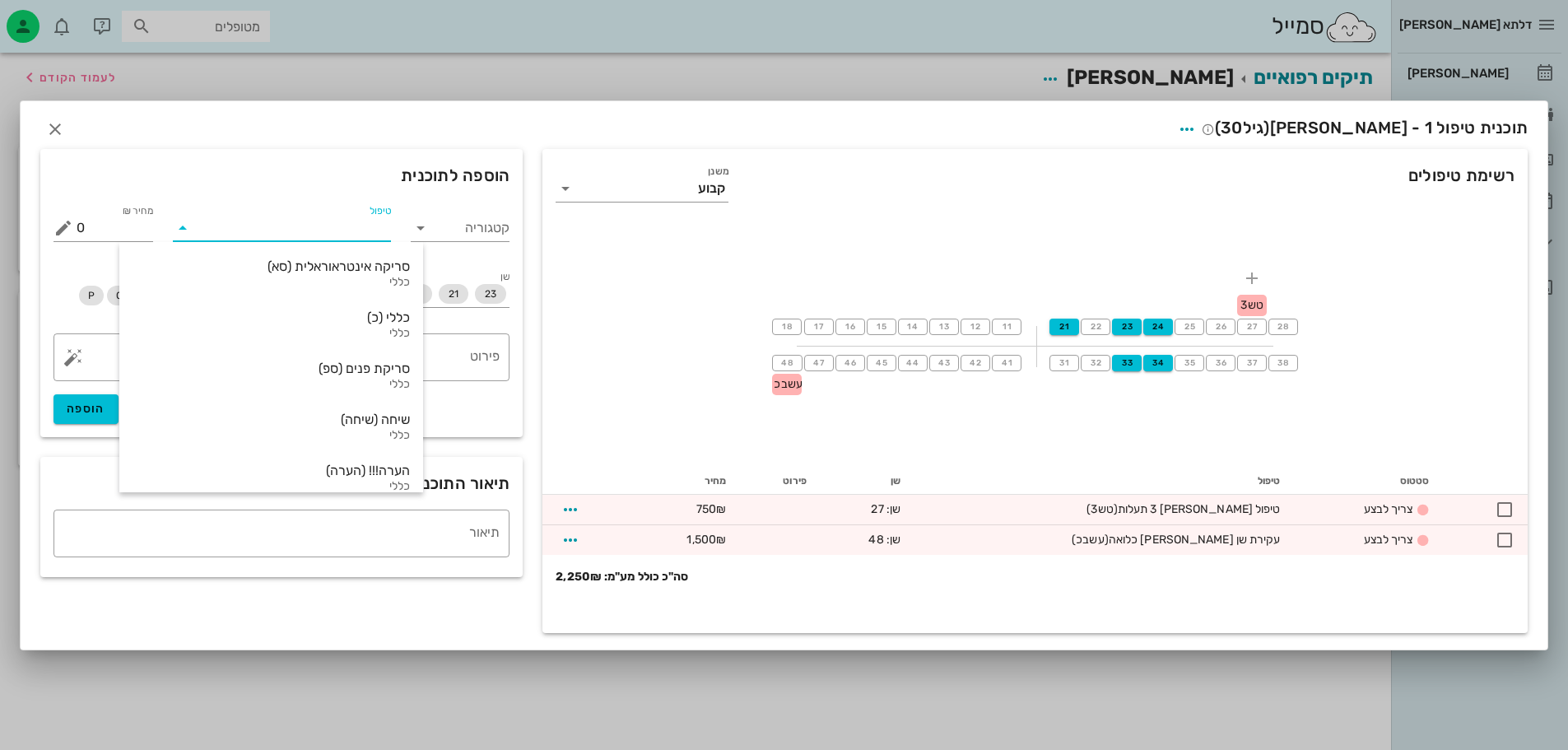
click at [1081, 254] on div "18 17 16 15 14 13 12 11 21 22 23 24 25 26 27 טש3 28 48 עשבכ 47 46 45 44 43 42 4…" at bounding box center [1035, 345] width 985 height 247
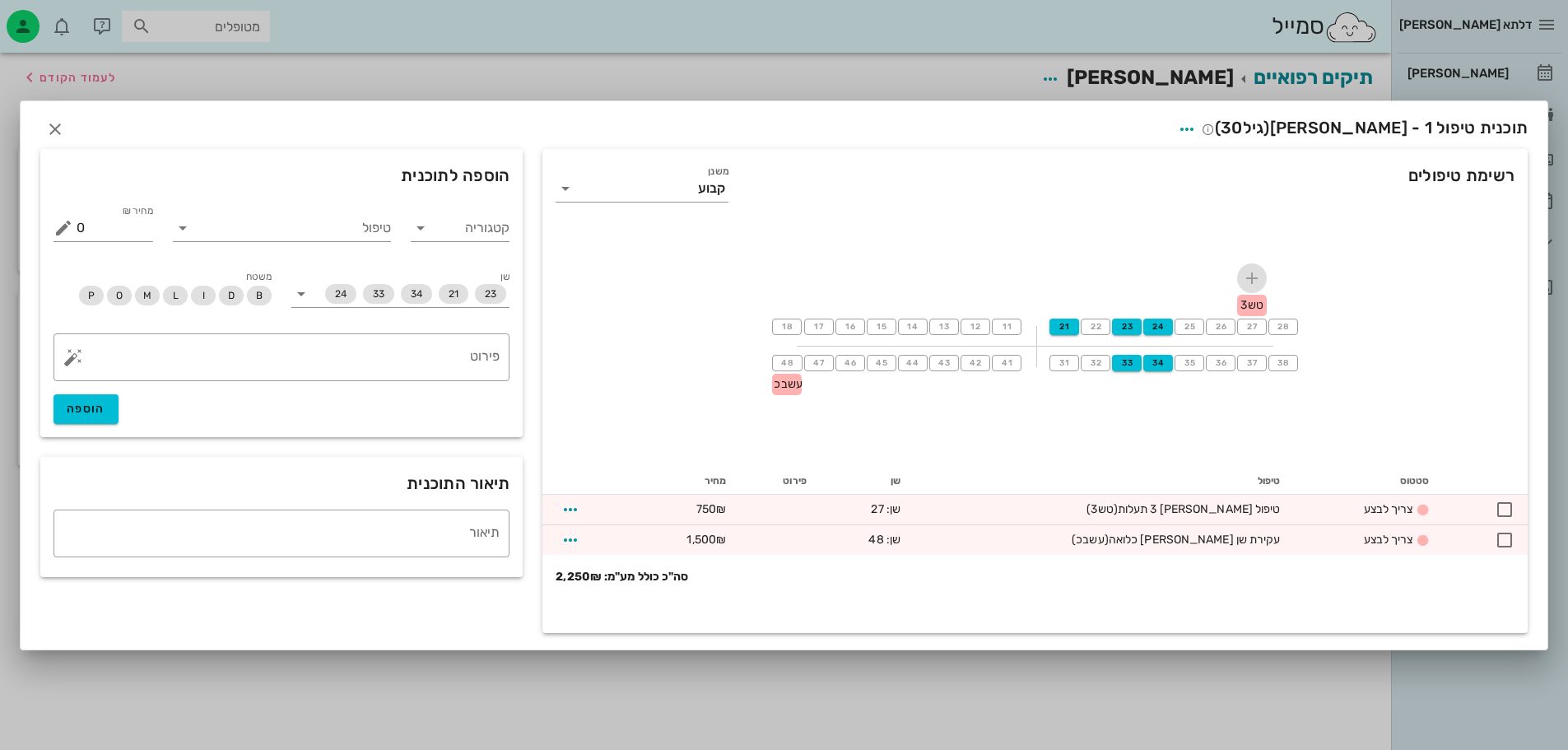
click at [1237, 279] on span "button" at bounding box center [1252, 278] width 30 height 20
type input "מבנה"
drag, startPoint x: 1235, startPoint y: 326, endPoint x: 1225, endPoint y: 305, distance: 23.3
click at [1235, 327] on div "שיקום הפה" at bounding box center [1166, 325] width 172 height 13
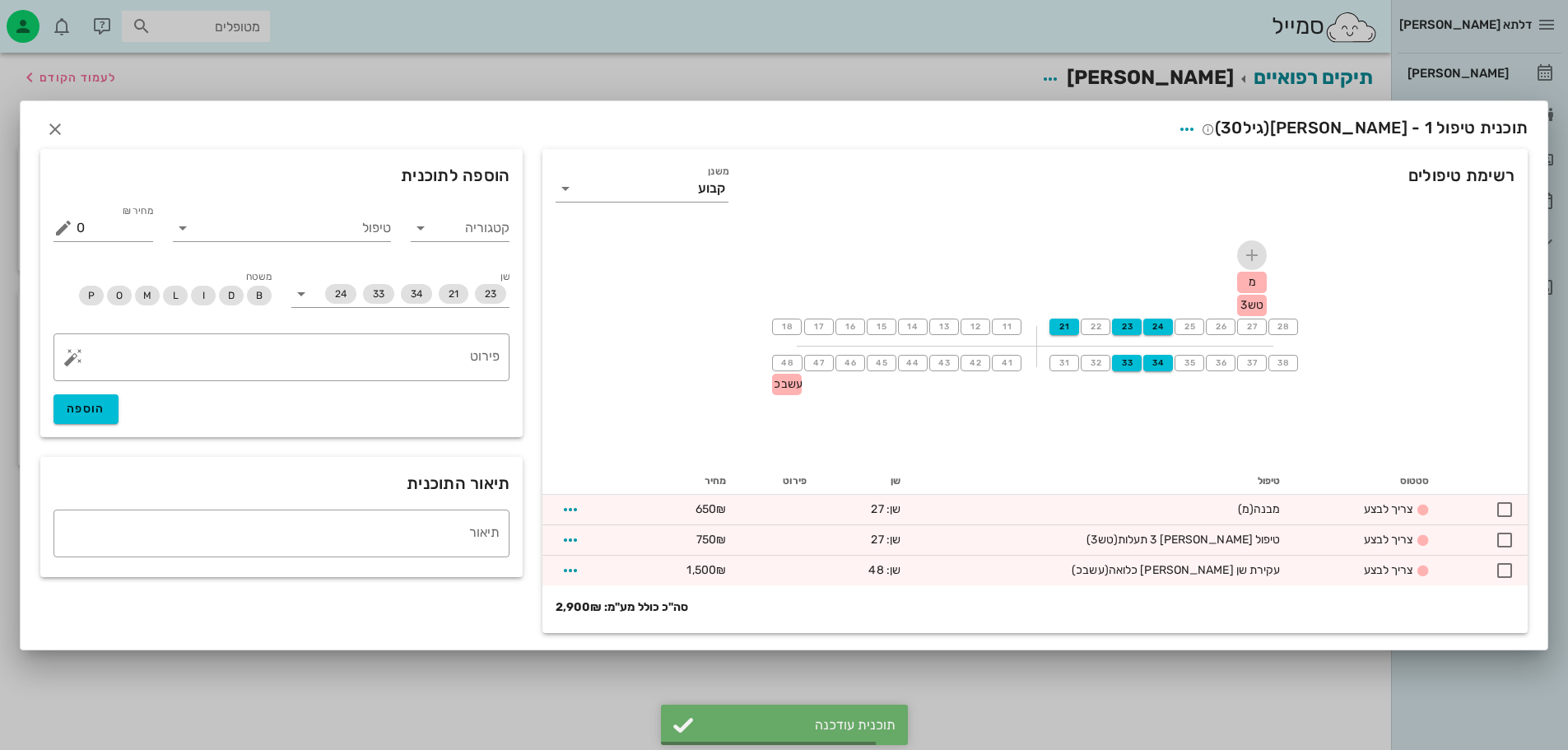
click at [1247, 252] on icon "button" at bounding box center [1252, 255] width 20 height 20
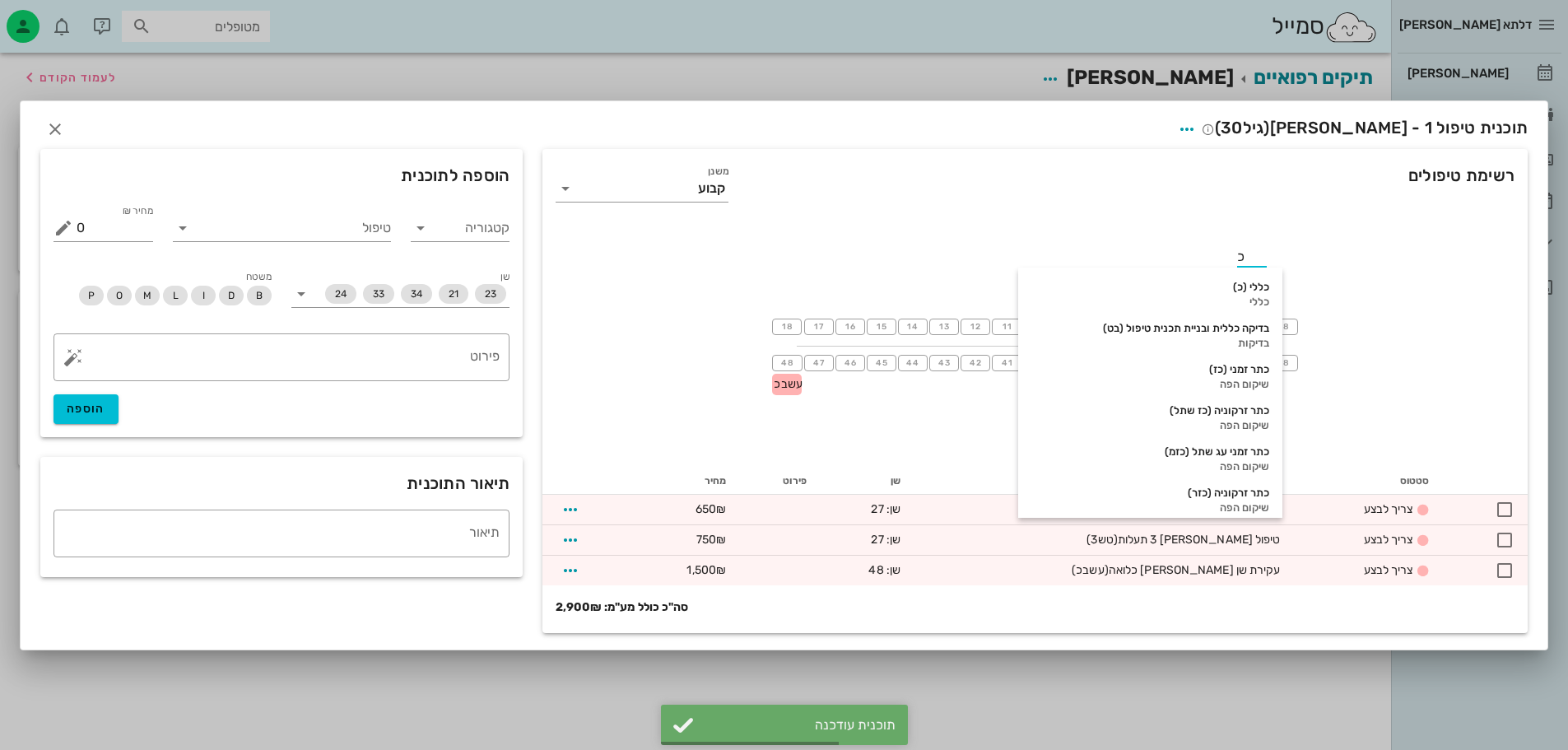
type input "כז"
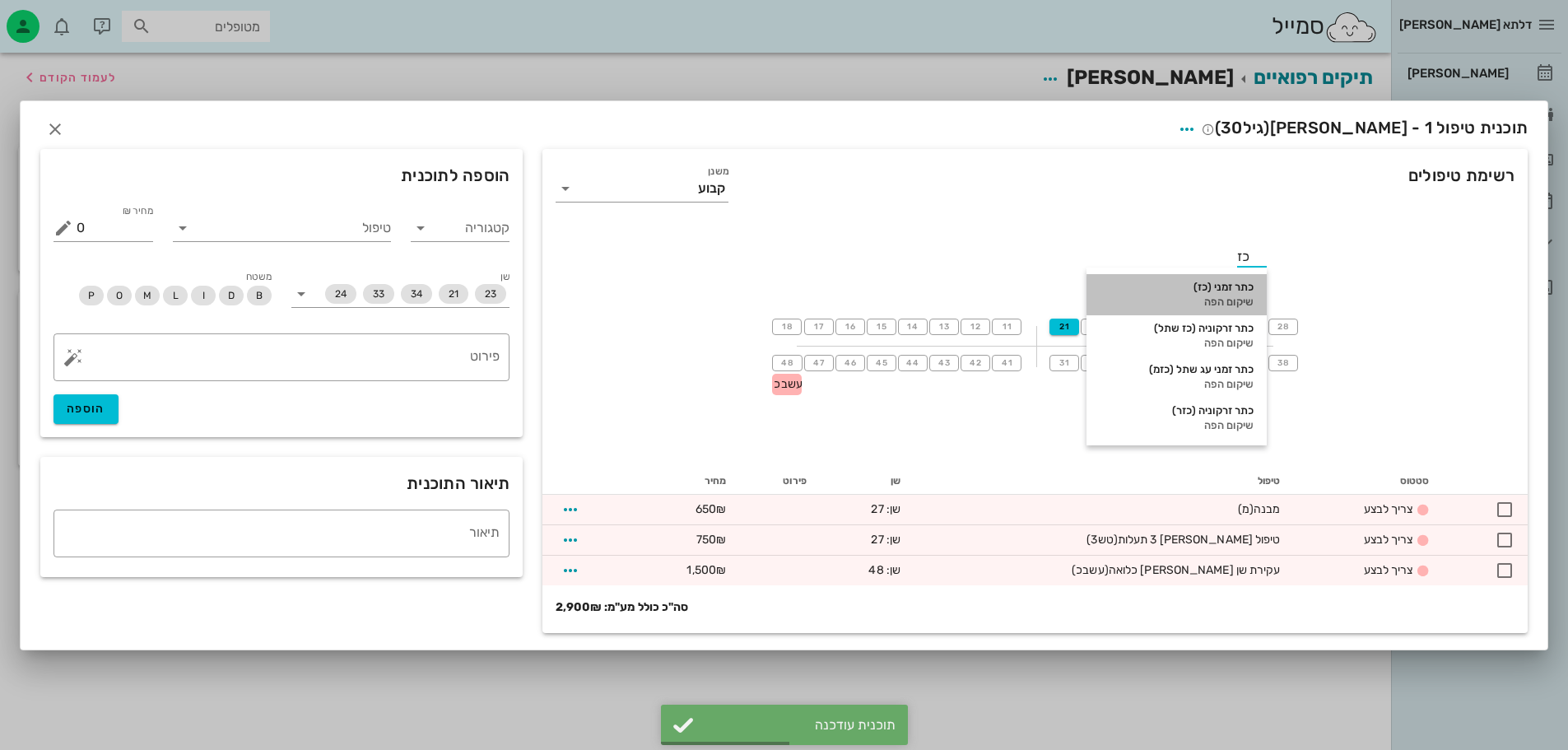
click at [1235, 305] on div "שיקום הפה" at bounding box center [1176, 301] width 154 height 13
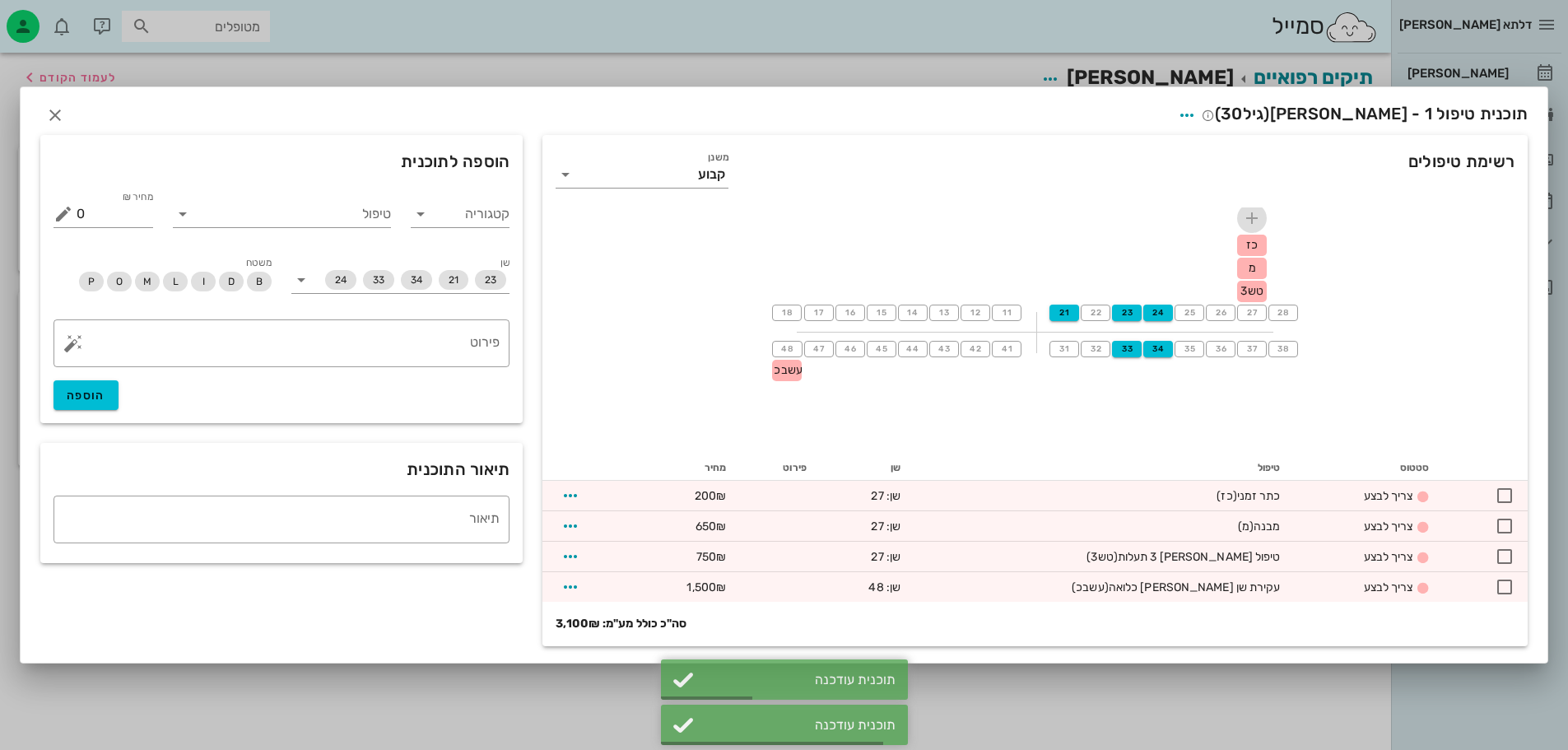
click at [1251, 215] on icon "button" at bounding box center [1252, 218] width 20 height 20
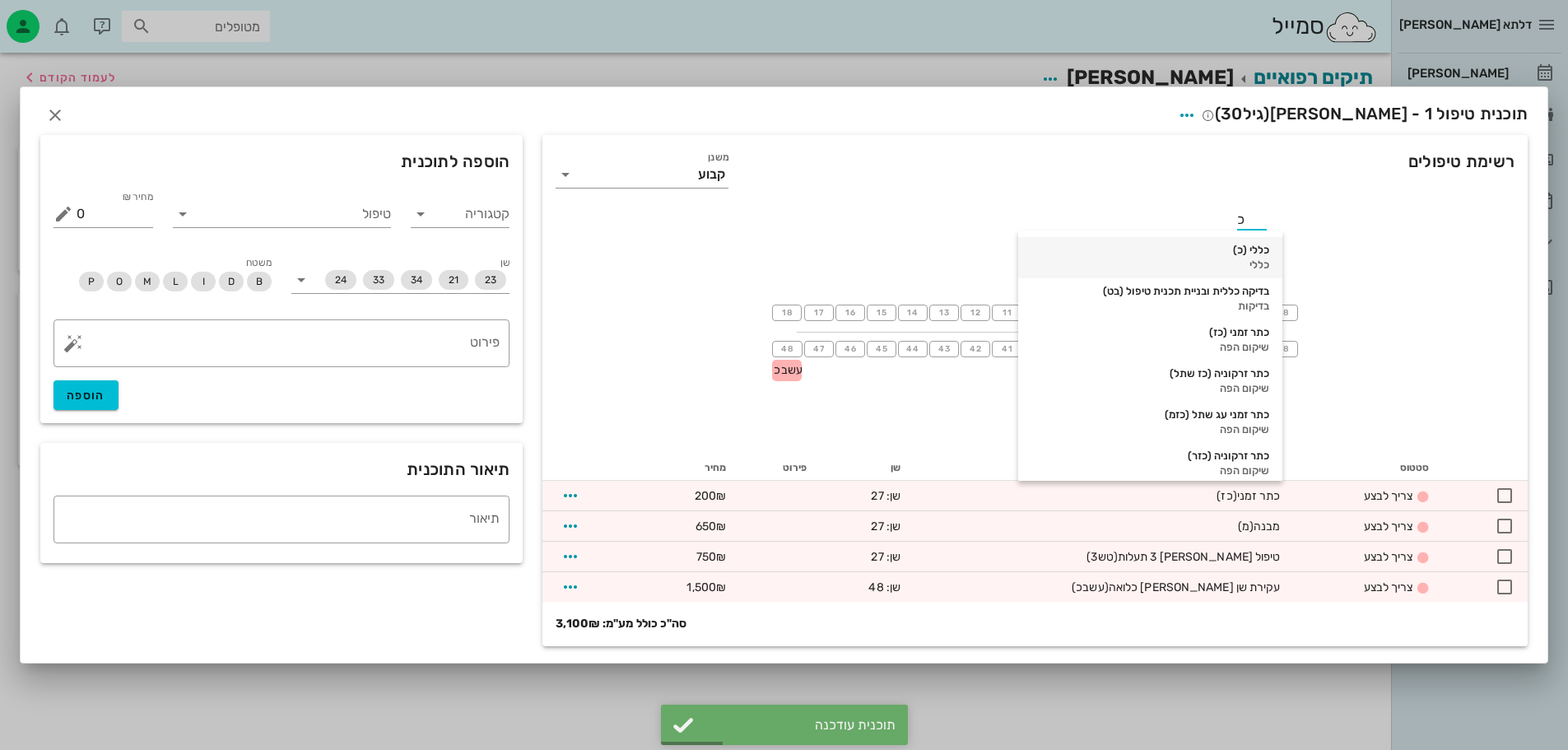
type input "כז"
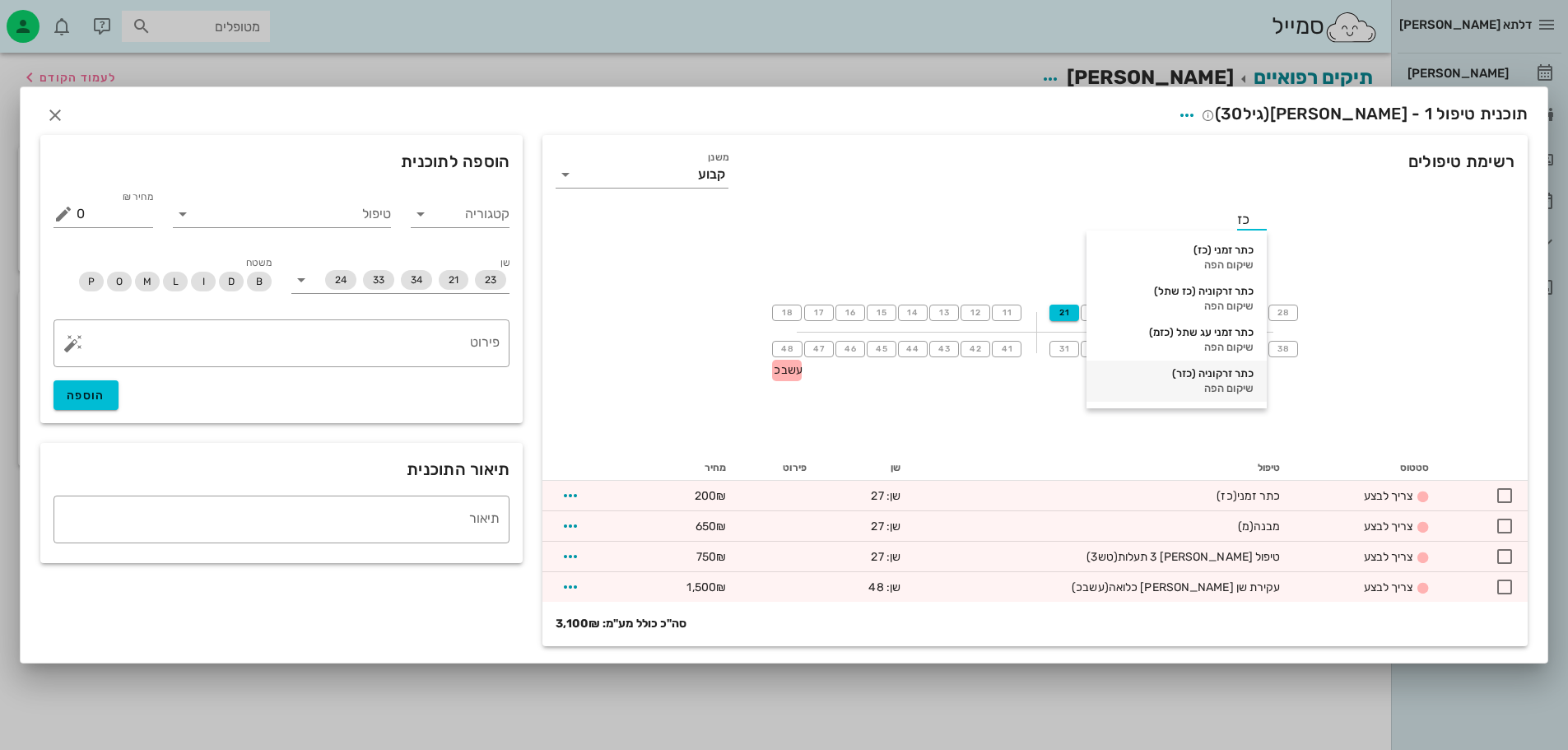
click at [1232, 384] on div "שיקום הפה" at bounding box center [1176, 388] width 154 height 13
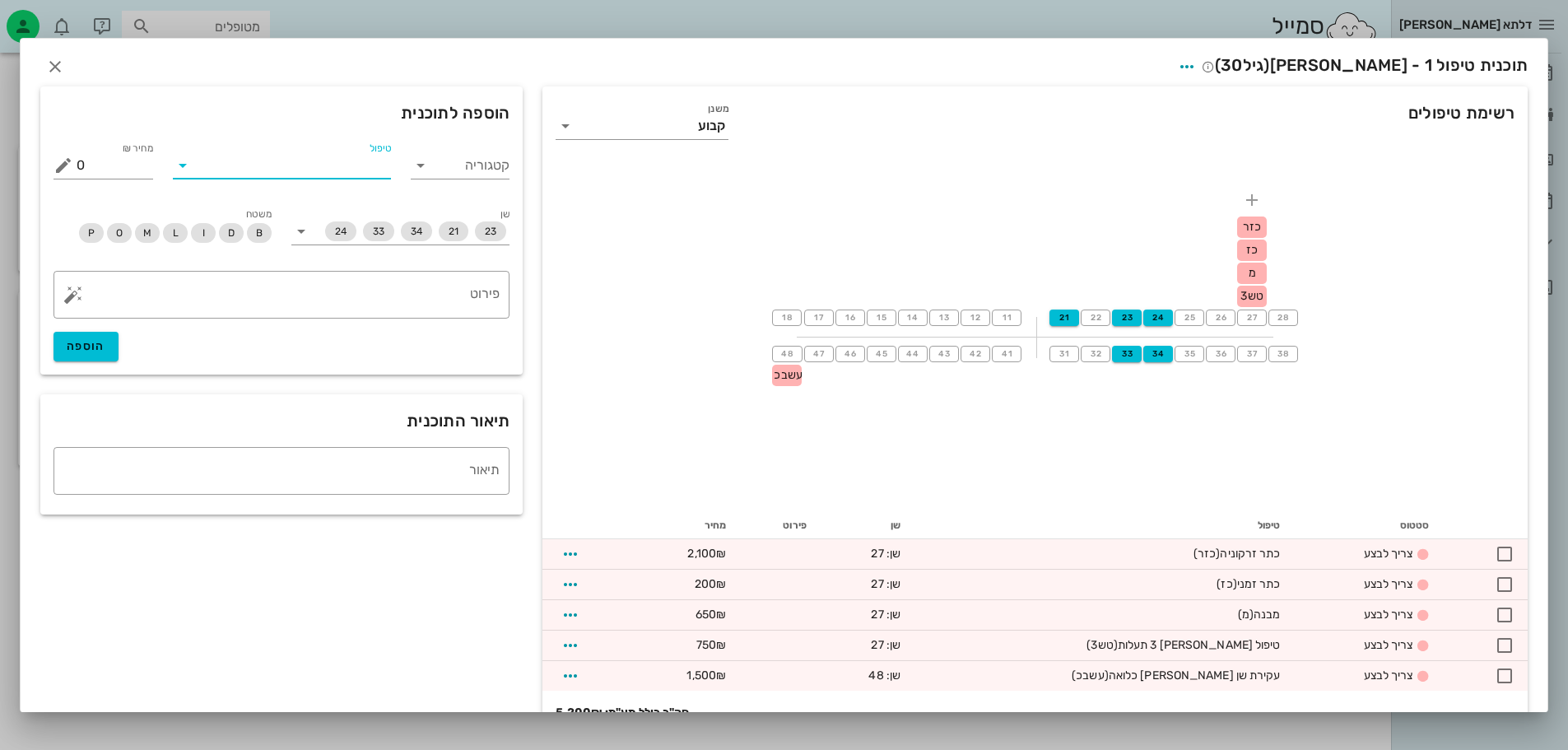
click at [351, 158] on input "טיפול" at bounding box center [294, 166] width 195 height 26
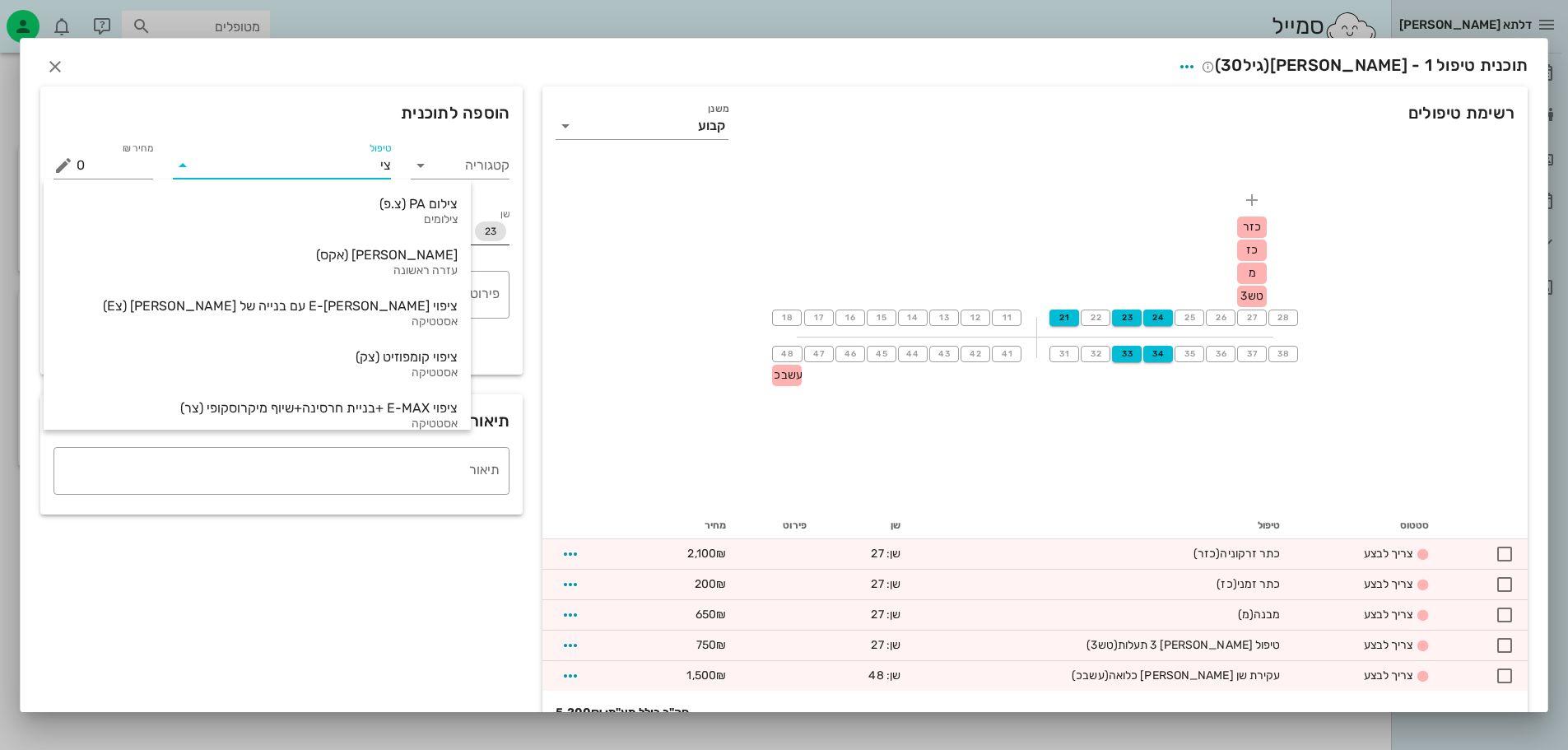
type input "ציפ"
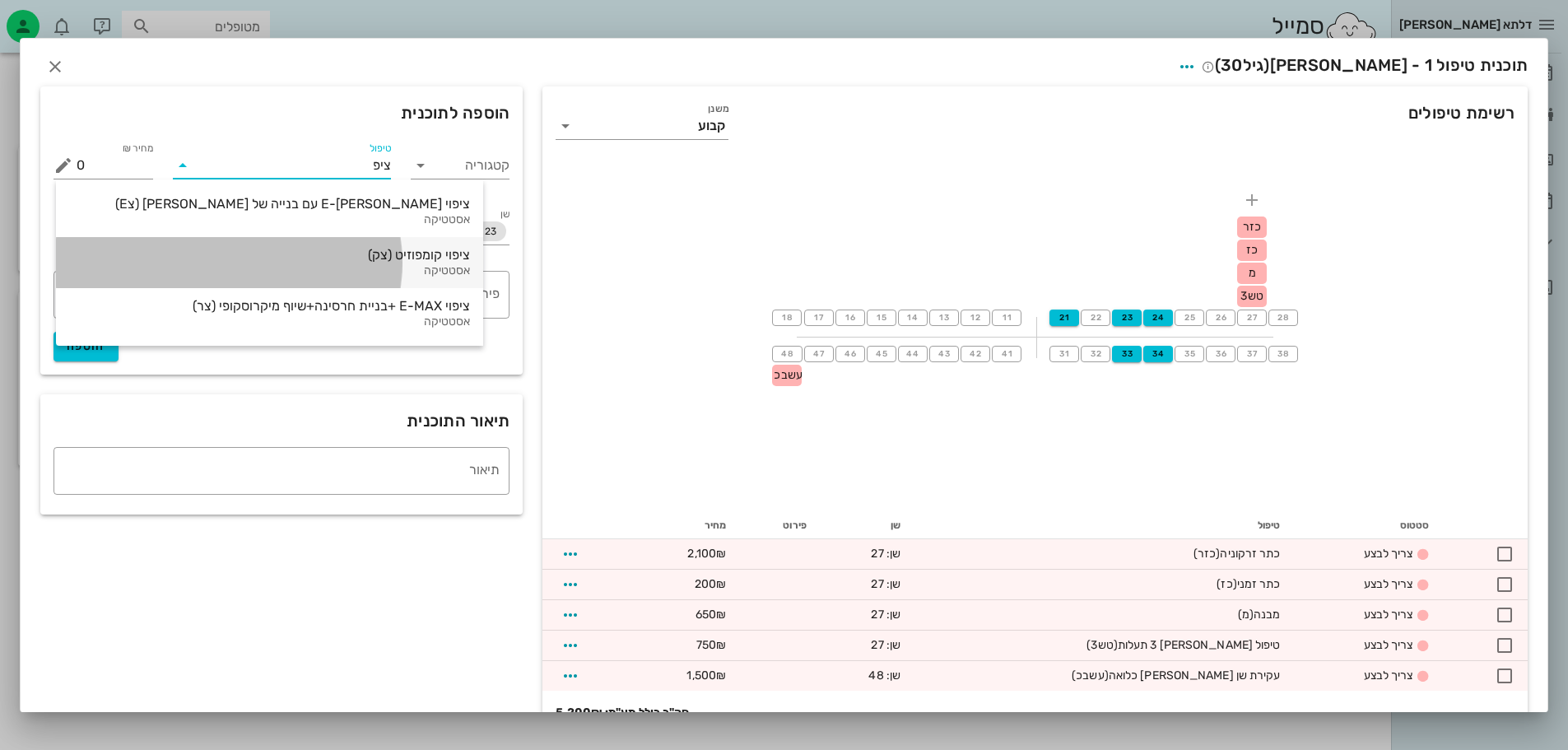
click at [362, 262] on div "ציפוי קומפוזיט (צק)" at bounding box center [269, 255] width 401 height 16
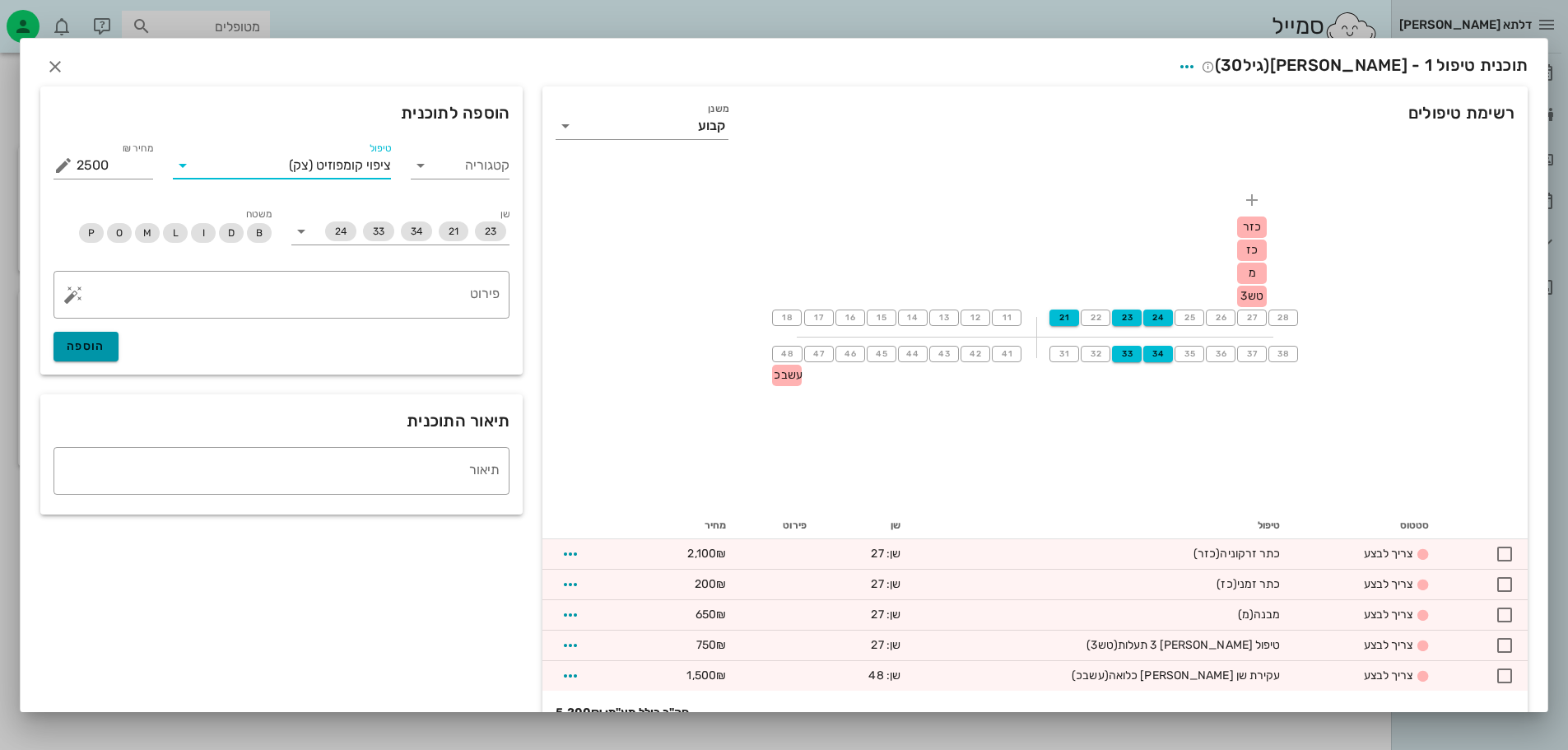
click at [106, 340] on span "הוספה" at bounding box center [86, 346] width 39 height 14
type input "0"
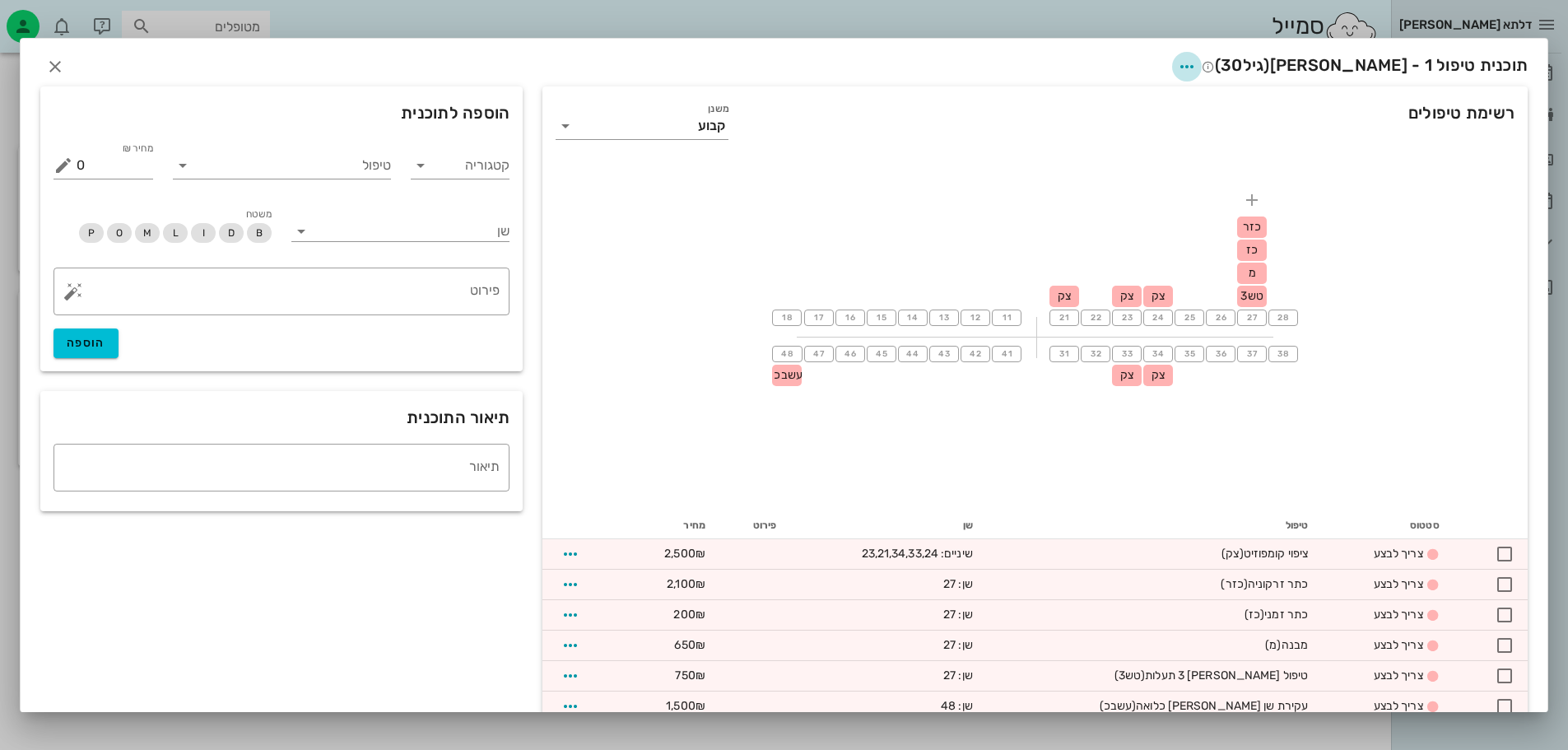
click at [1197, 59] on icon "button" at bounding box center [1187, 67] width 20 height 20
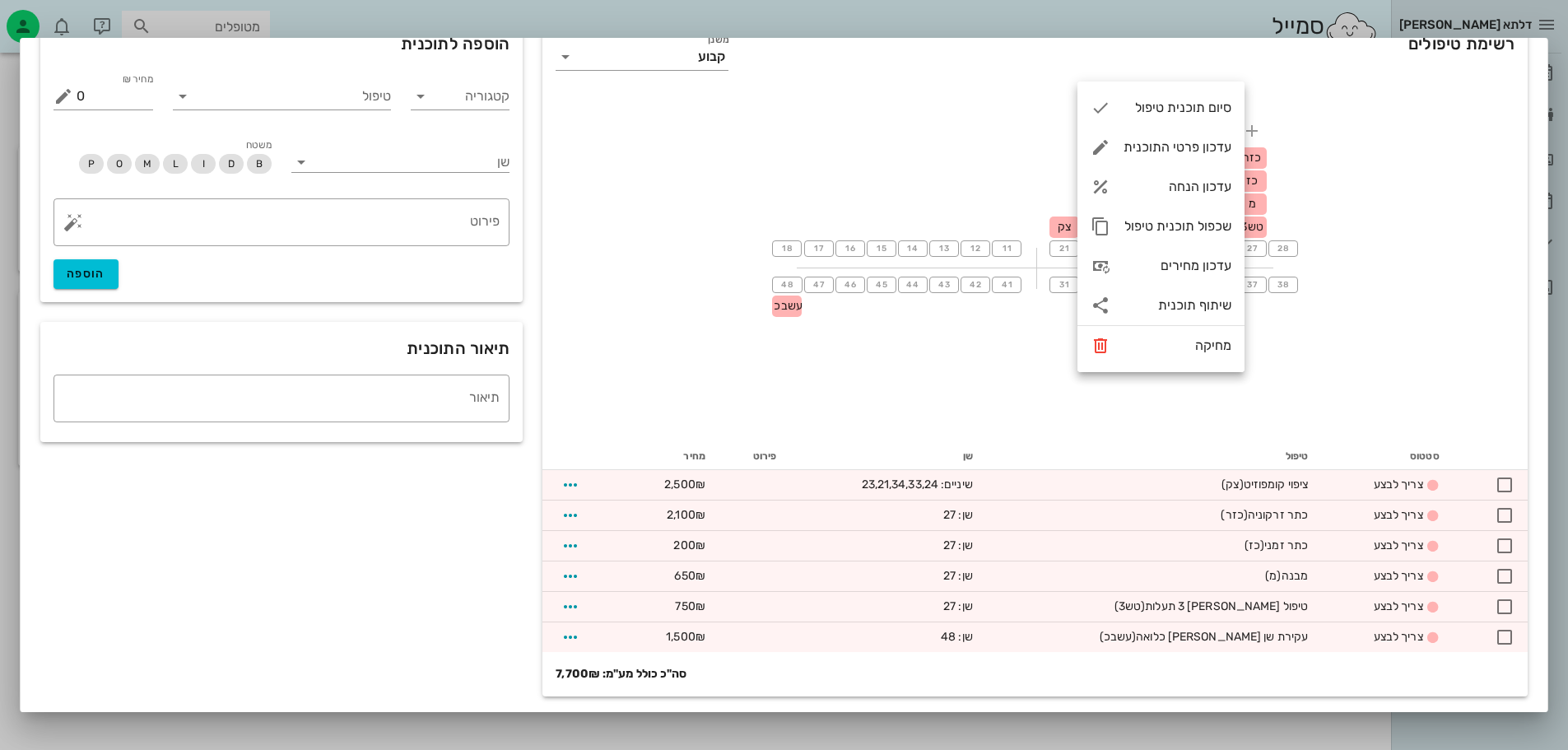
click at [632, 416] on div "18 17 16 15 14 13 12 11 21 צק 22 23 צק 24 צק 25 26 27 כזר כז מ טש3 28 48 עשבכ 4…" at bounding box center [1035, 266] width 985 height 354
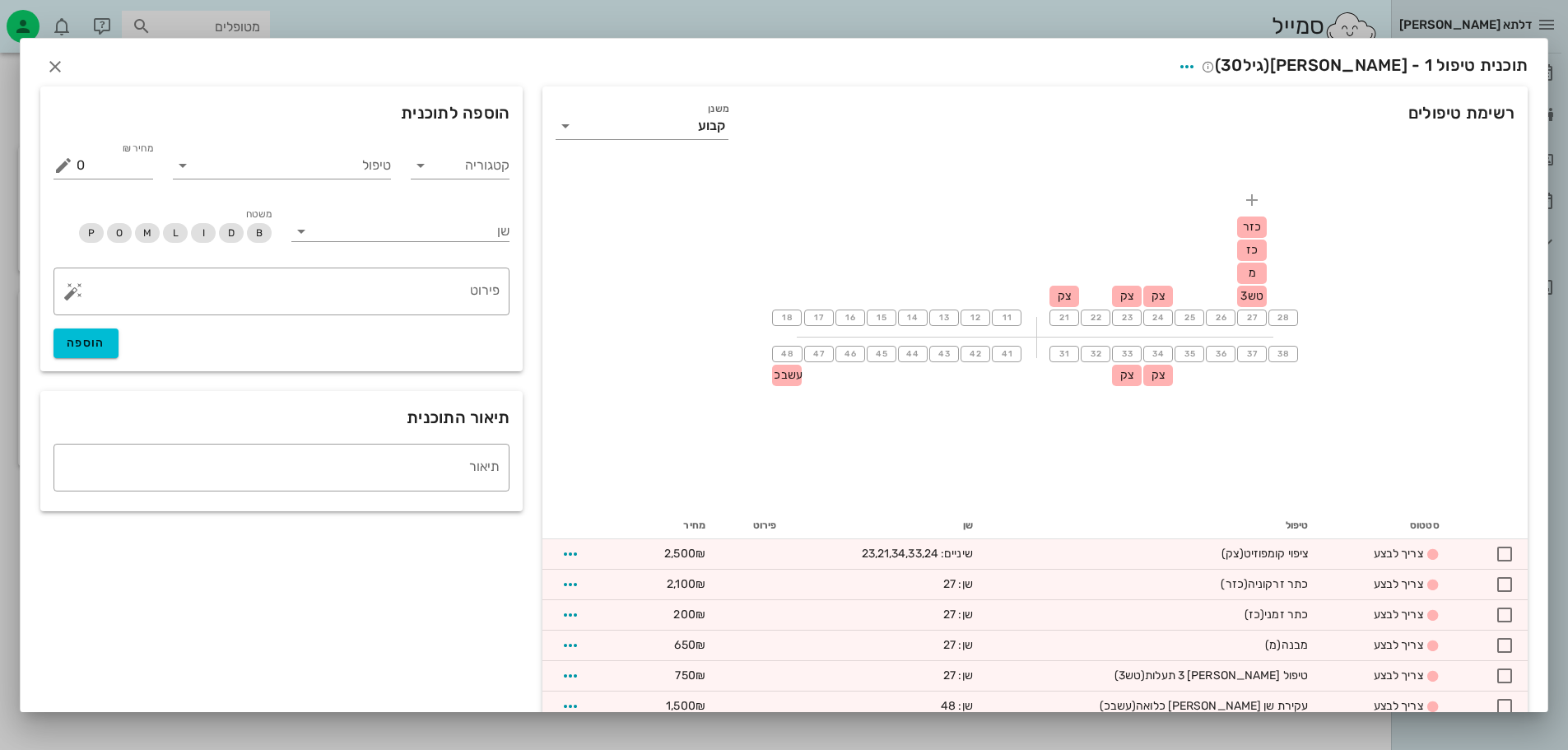
click at [1351, 409] on div "18 17 16 15 14 13 12 11 21 צק 22 23 צק 24 צק 25 26 27 כזר כז מ טש3 28 48 עשבכ 4…" at bounding box center [1035, 335] width 985 height 354
click at [65, 70] on icon "button" at bounding box center [55, 67] width 20 height 20
